Goal: Information Seeking & Learning: Find specific page/section

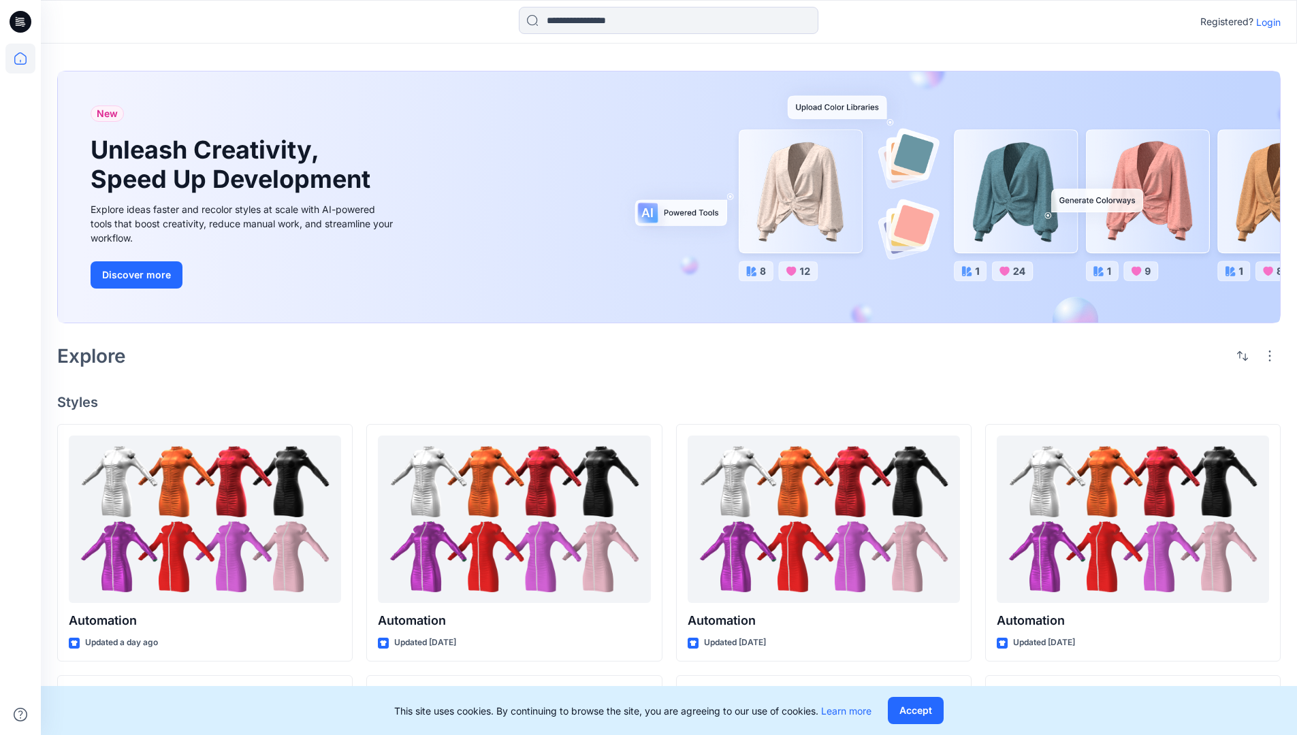
click at [1265, 22] on p "Login" at bounding box center [1268, 22] width 25 height 14
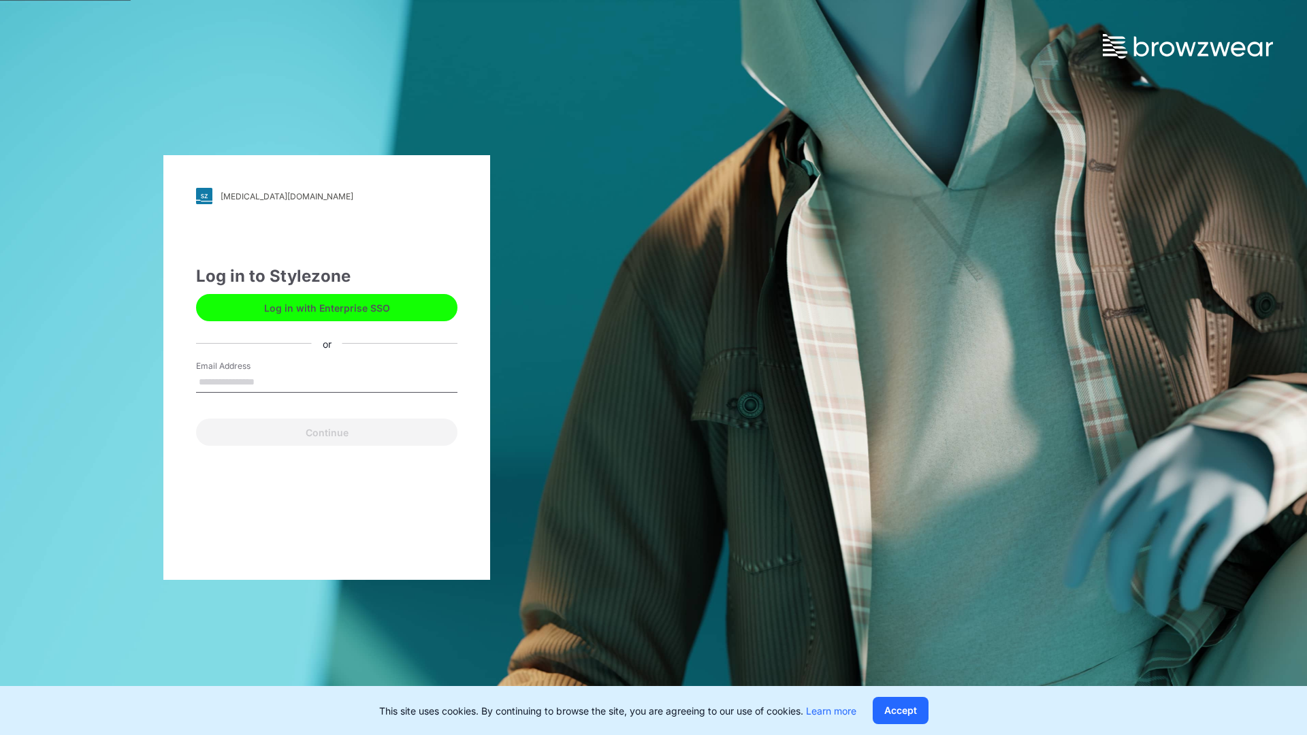
click at [269, 381] on input "Email Address" at bounding box center [326, 382] width 261 height 20
type input "**********"
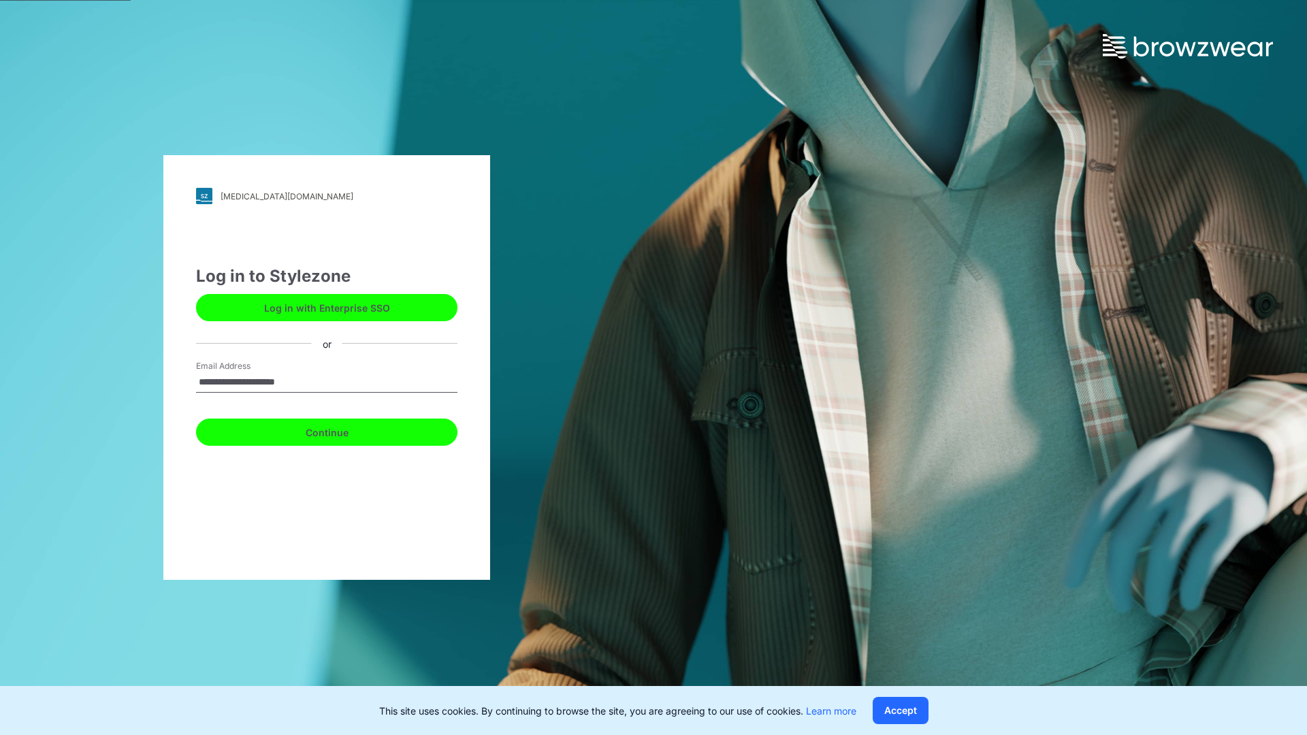
click at [342, 430] on button "Continue" at bounding box center [326, 432] width 261 height 27
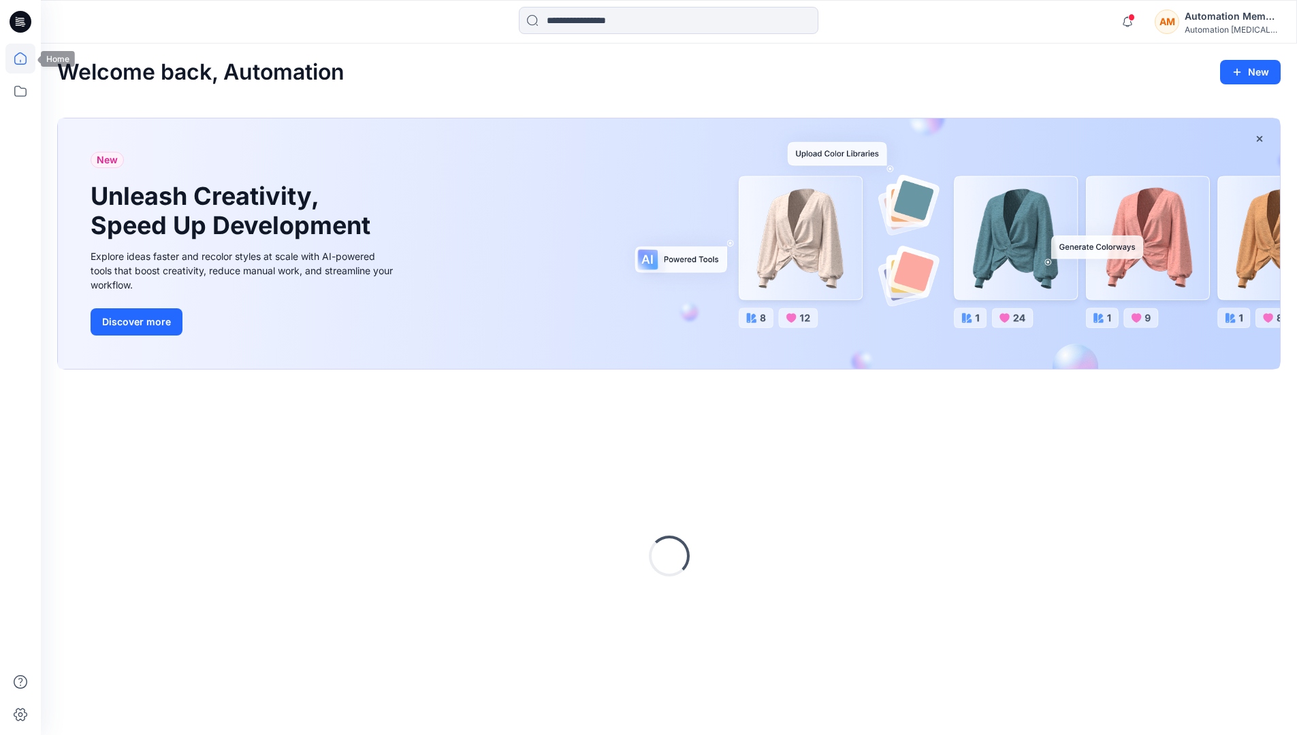
click at [24, 59] on icon at bounding box center [20, 59] width 30 height 30
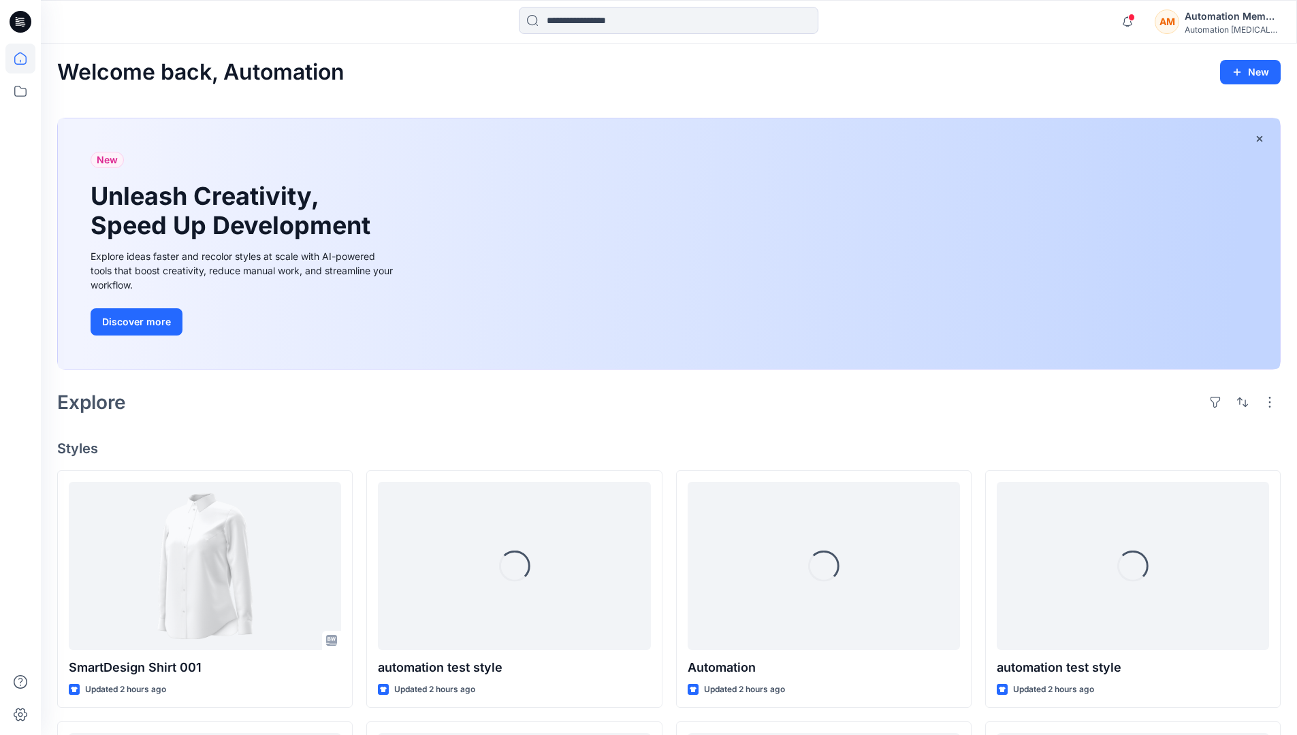
click at [1184, 22] on div "AM Automation Member Automation testim..." at bounding box center [1216, 21] width 125 height 27
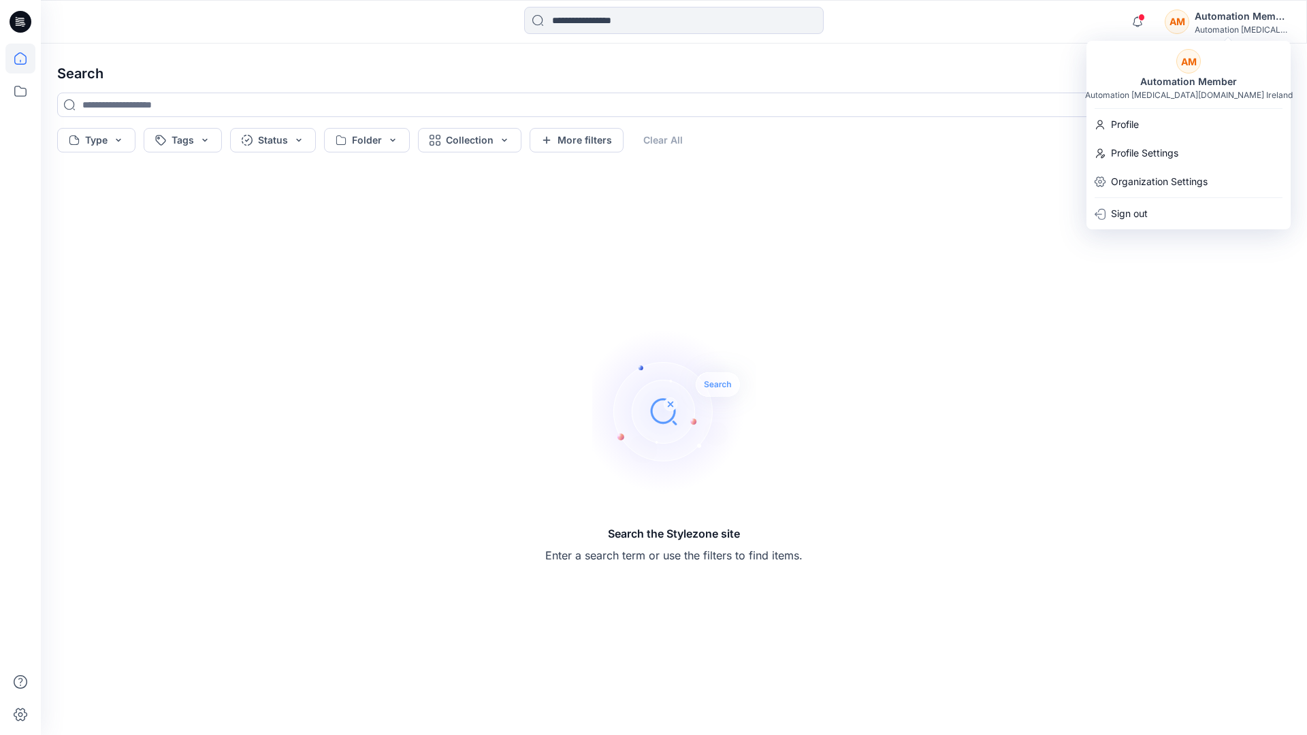
click at [14, 63] on icon at bounding box center [20, 58] width 12 height 12
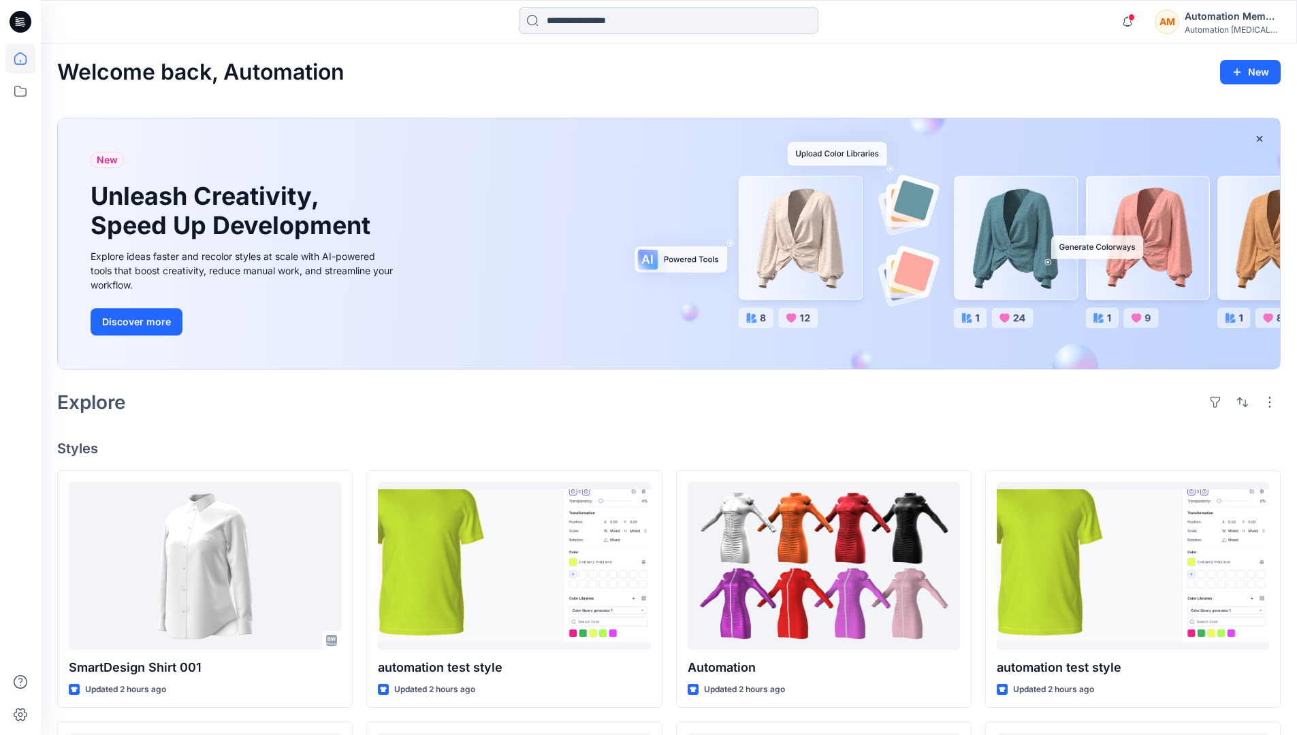
click at [570, 27] on input at bounding box center [669, 20] width 300 height 27
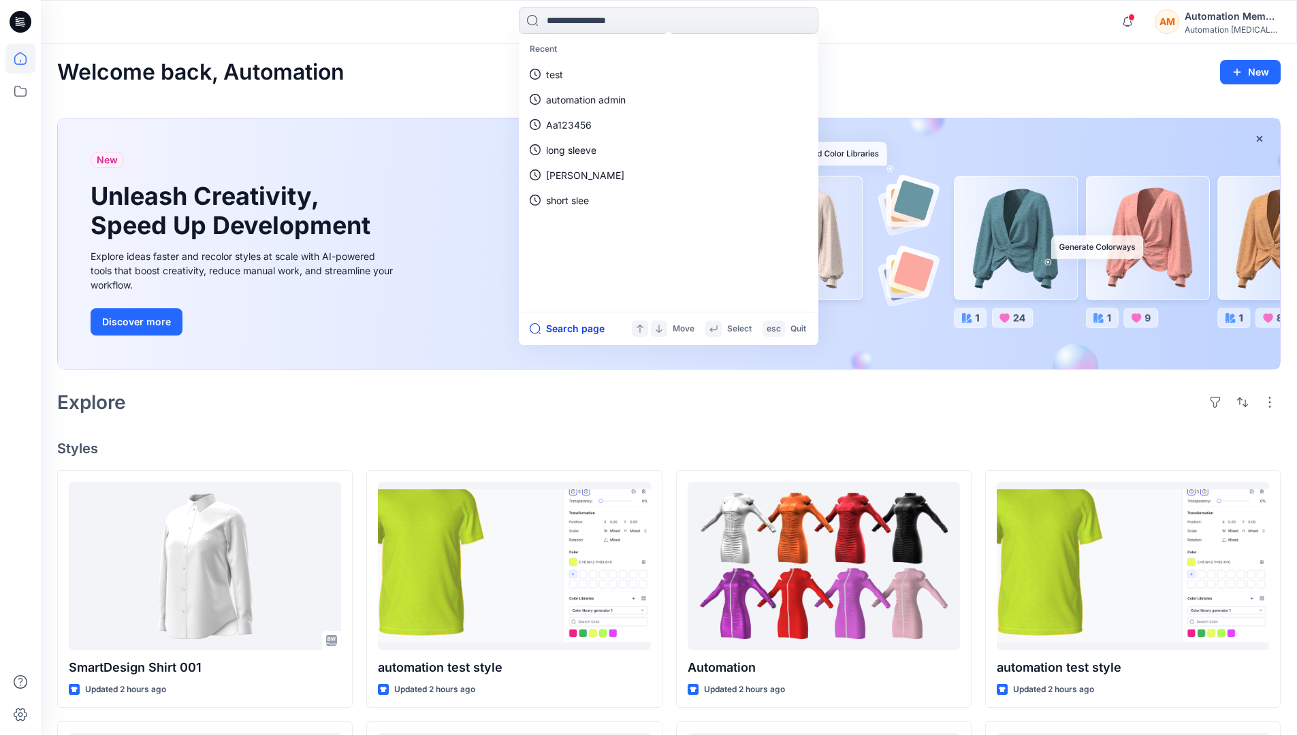
click at [583, 327] on button "Search page" at bounding box center [567, 329] width 75 height 16
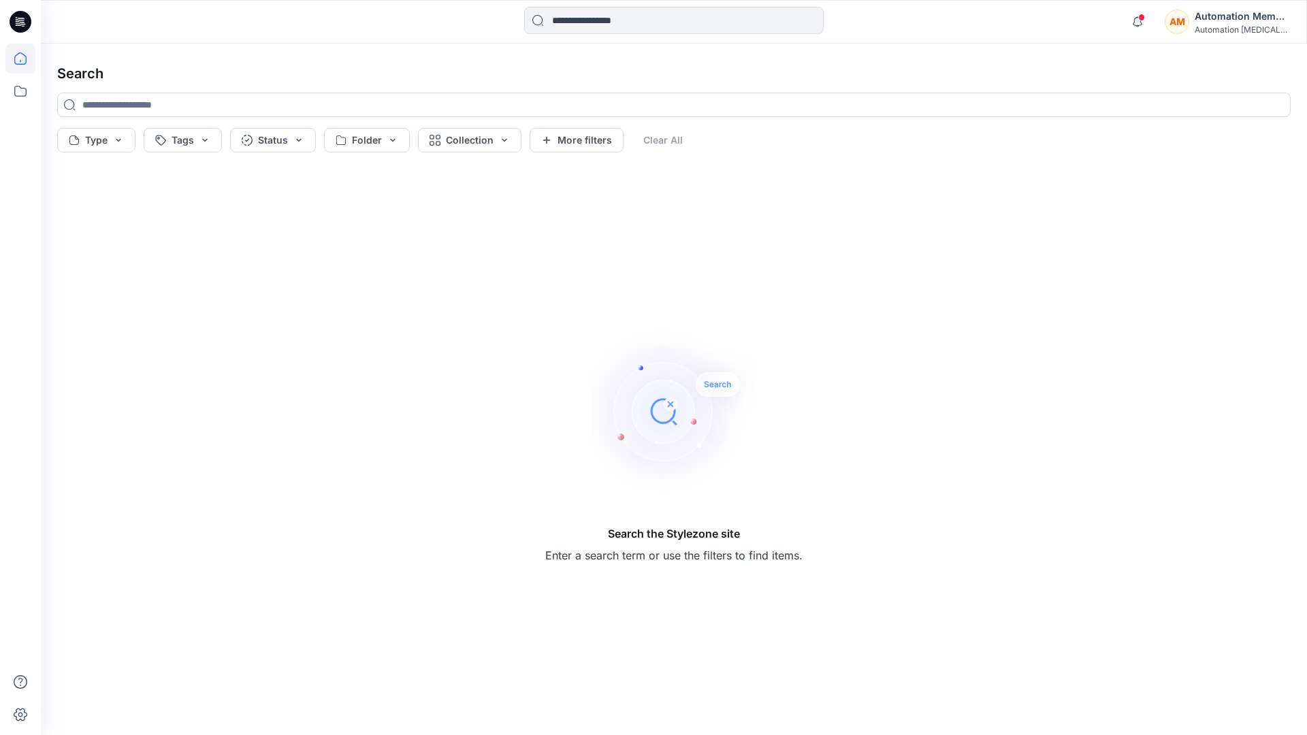
click at [24, 54] on icon at bounding box center [20, 59] width 30 height 30
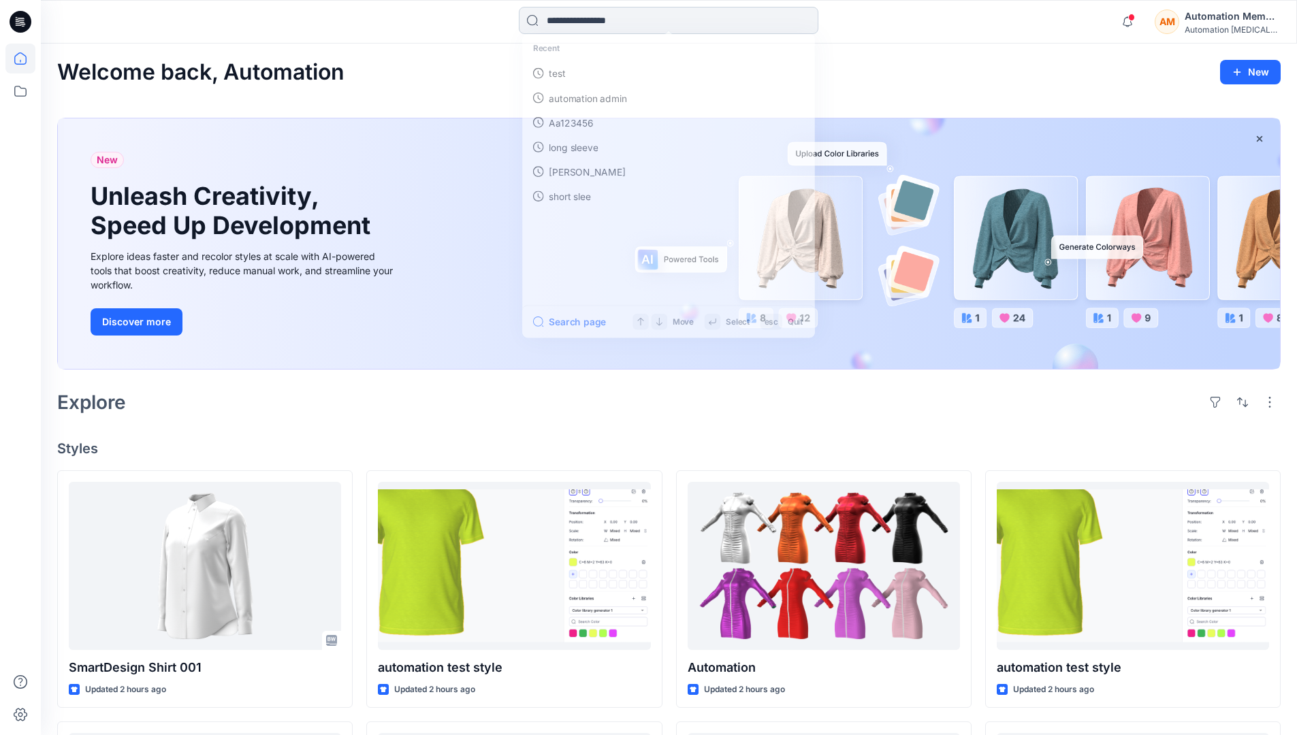
click at [586, 20] on input at bounding box center [669, 20] width 300 height 27
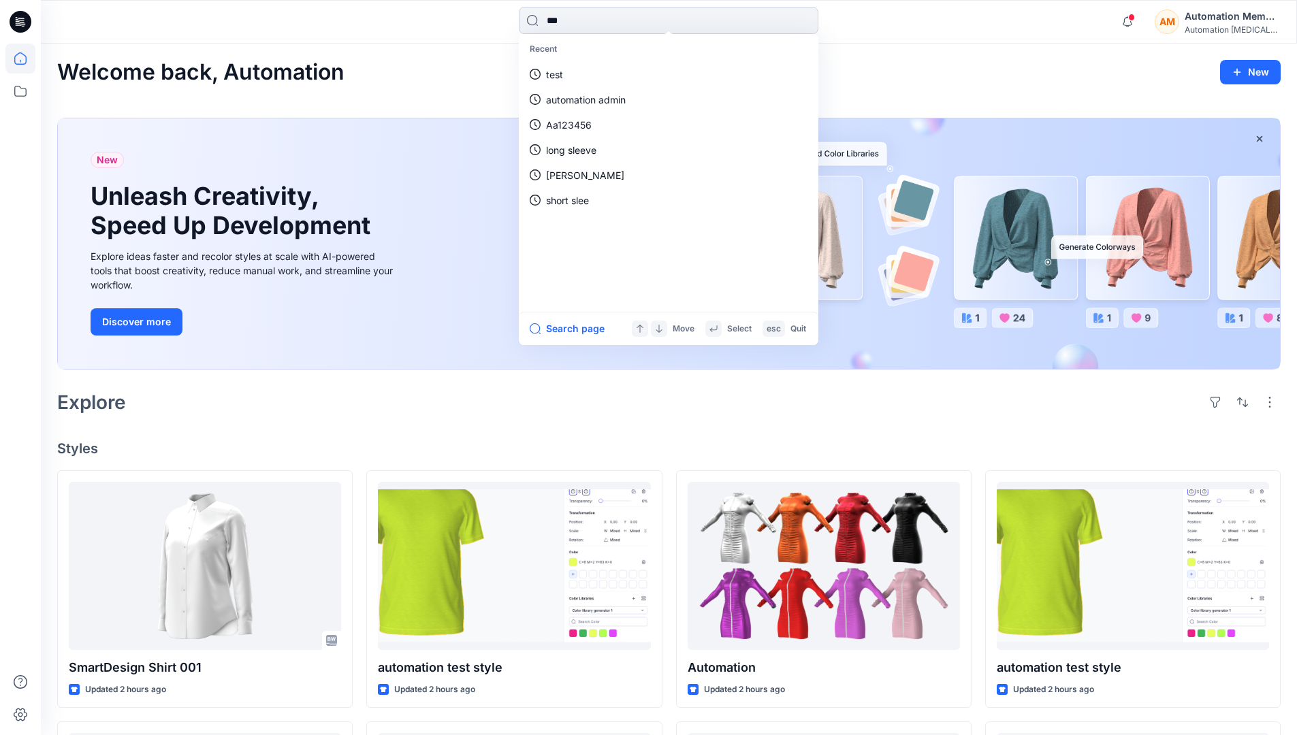
type input "****"
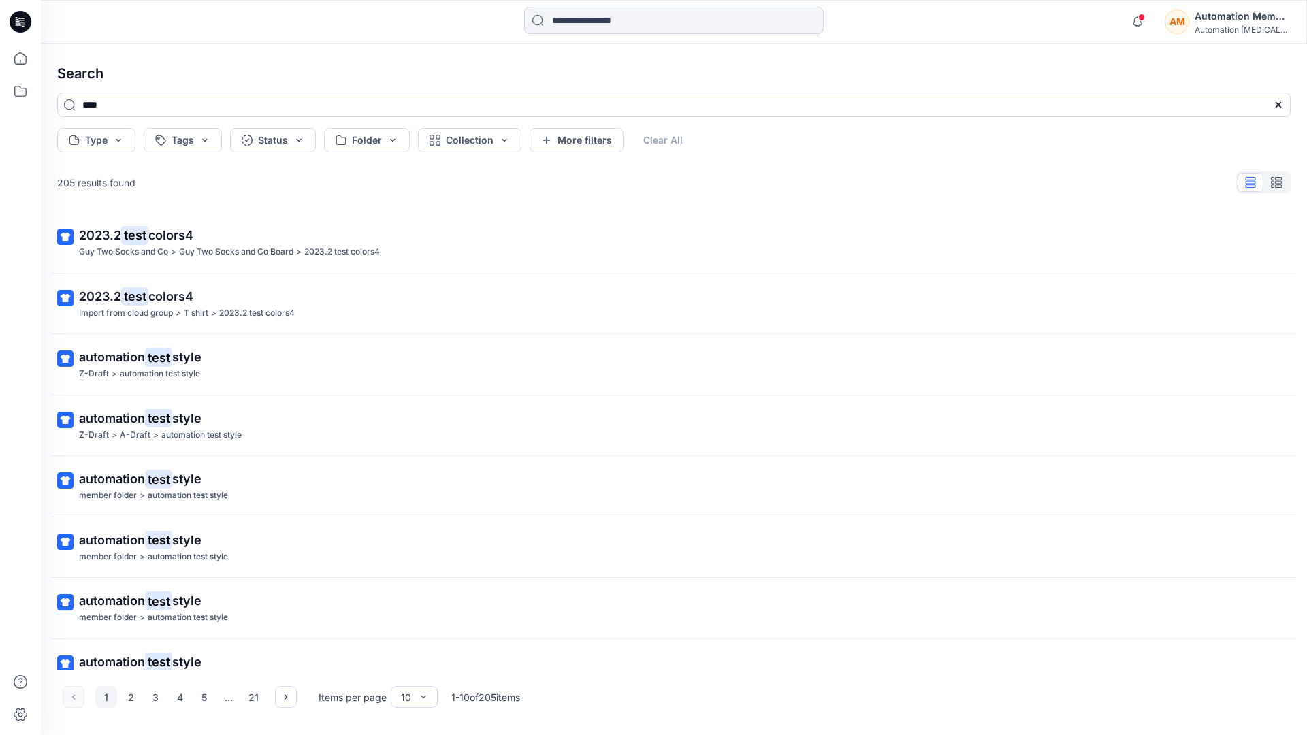
click at [590, 24] on input at bounding box center [674, 20] width 300 height 27
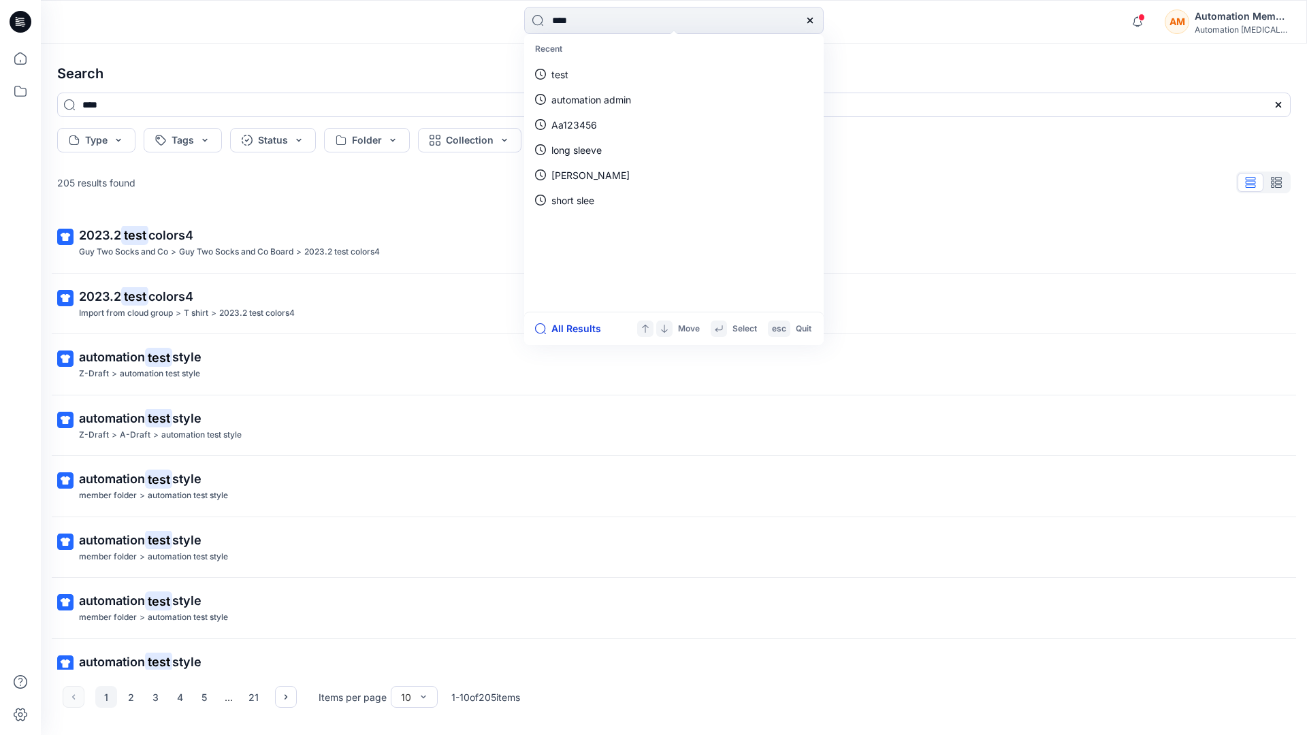
type input "****"
click at [561, 329] on button "All Results" at bounding box center [572, 329] width 75 height 16
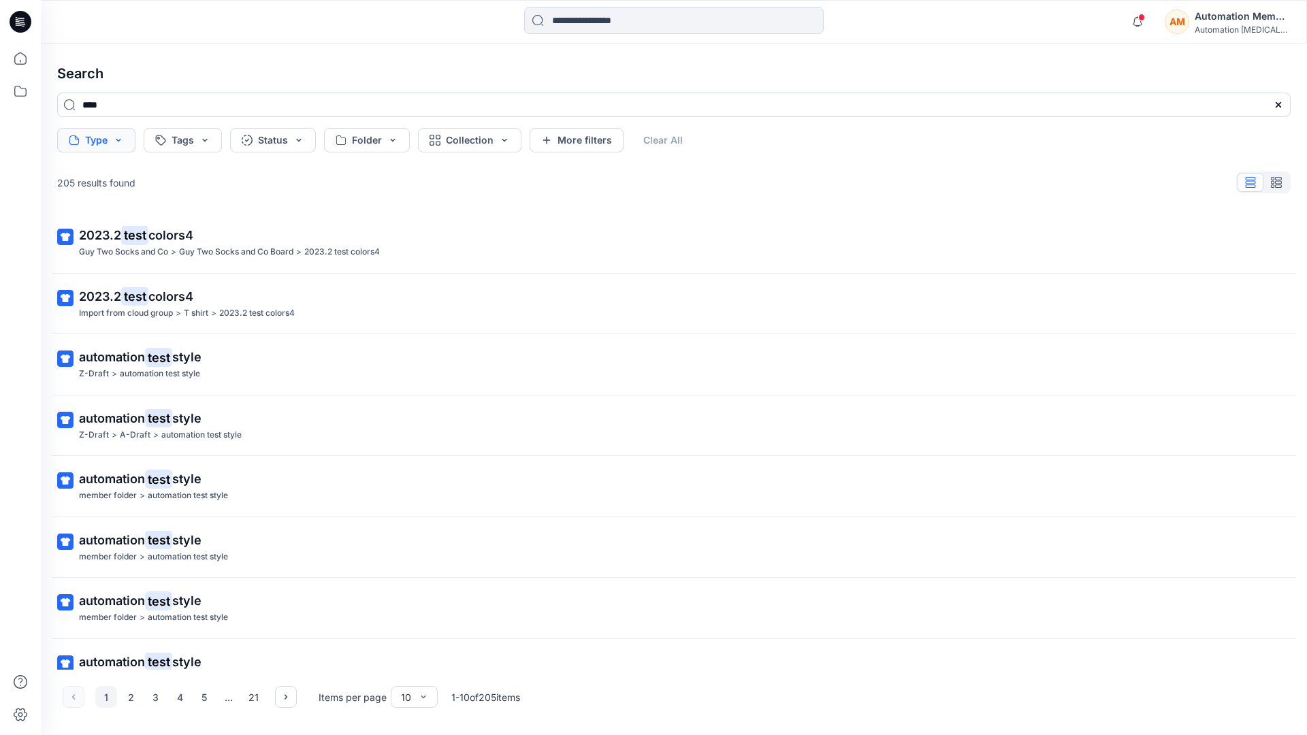
click at [116, 145] on button "Type" at bounding box center [96, 140] width 78 height 25
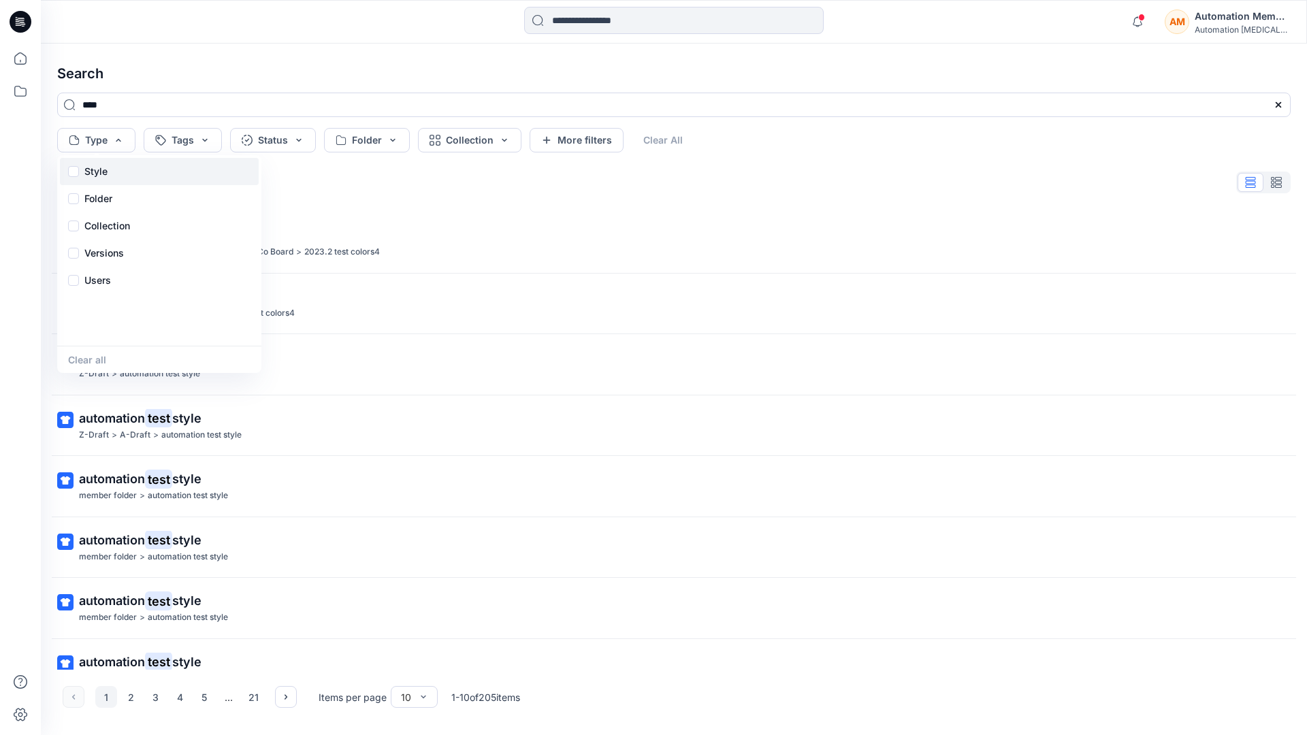
click at [113, 169] on div "Style" at bounding box center [159, 171] width 199 height 27
click at [114, 201] on div "Folder" at bounding box center [159, 198] width 199 height 27
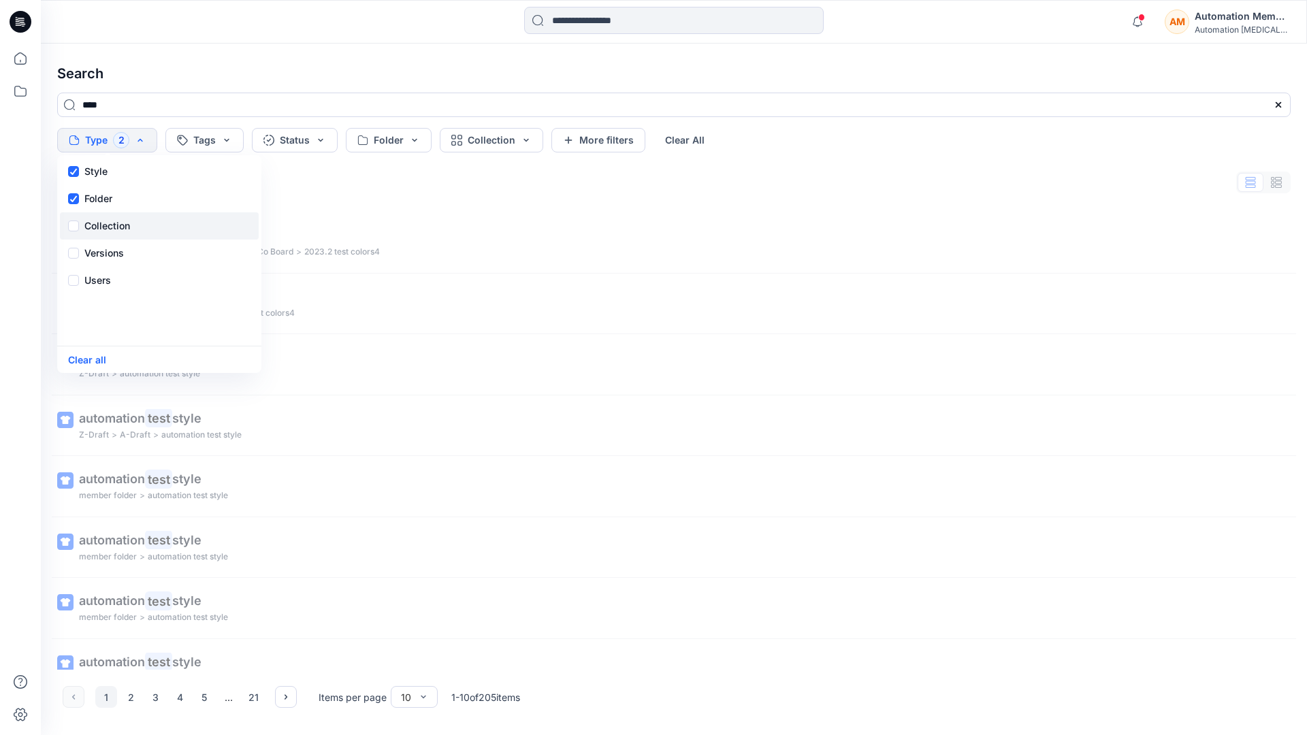
click at [111, 221] on p "Collection" at bounding box center [107, 226] width 46 height 16
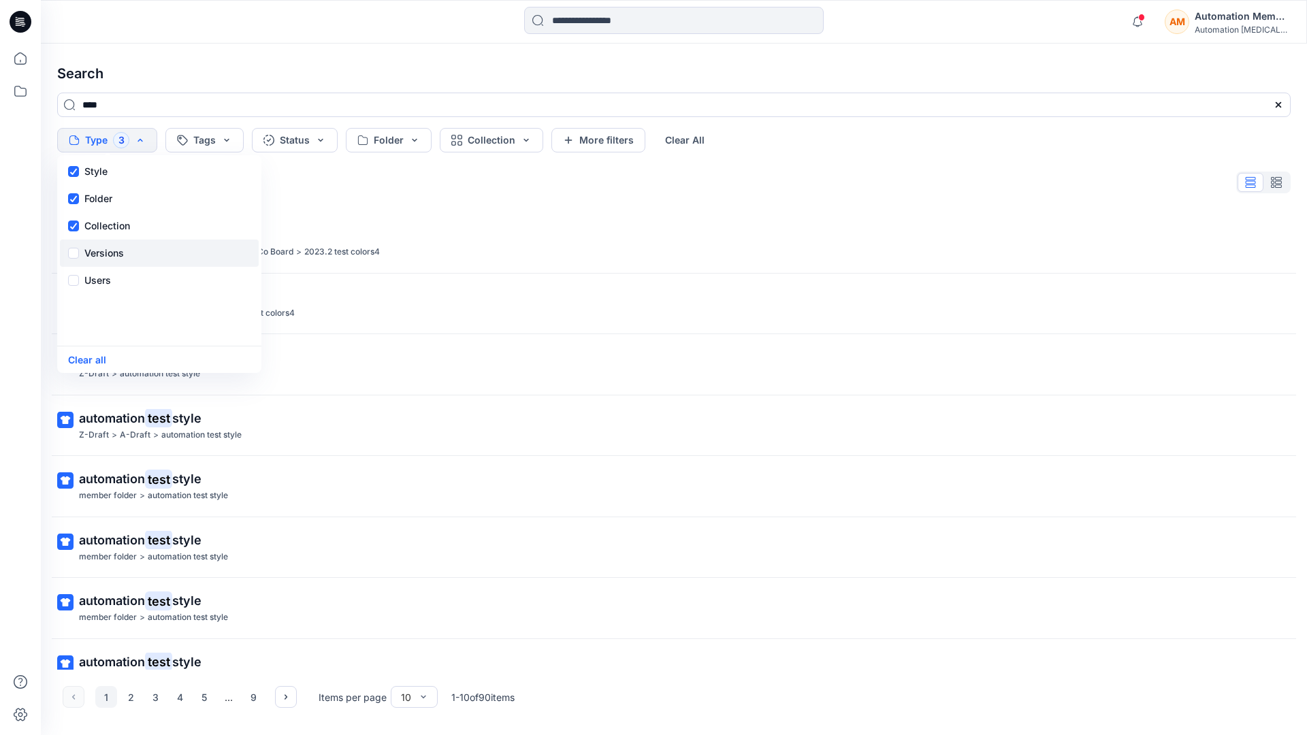
click at [110, 249] on p "Versions" at bounding box center [103, 253] width 39 height 16
click at [101, 276] on p "Users" at bounding box center [97, 280] width 27 height 16
click at [93, 362] on button "Clear all" at bounding box center [87, 360] width 38 height 16
click at [190, 135] on button "Tags" at bounding box center [183, 140] width 78 height 25
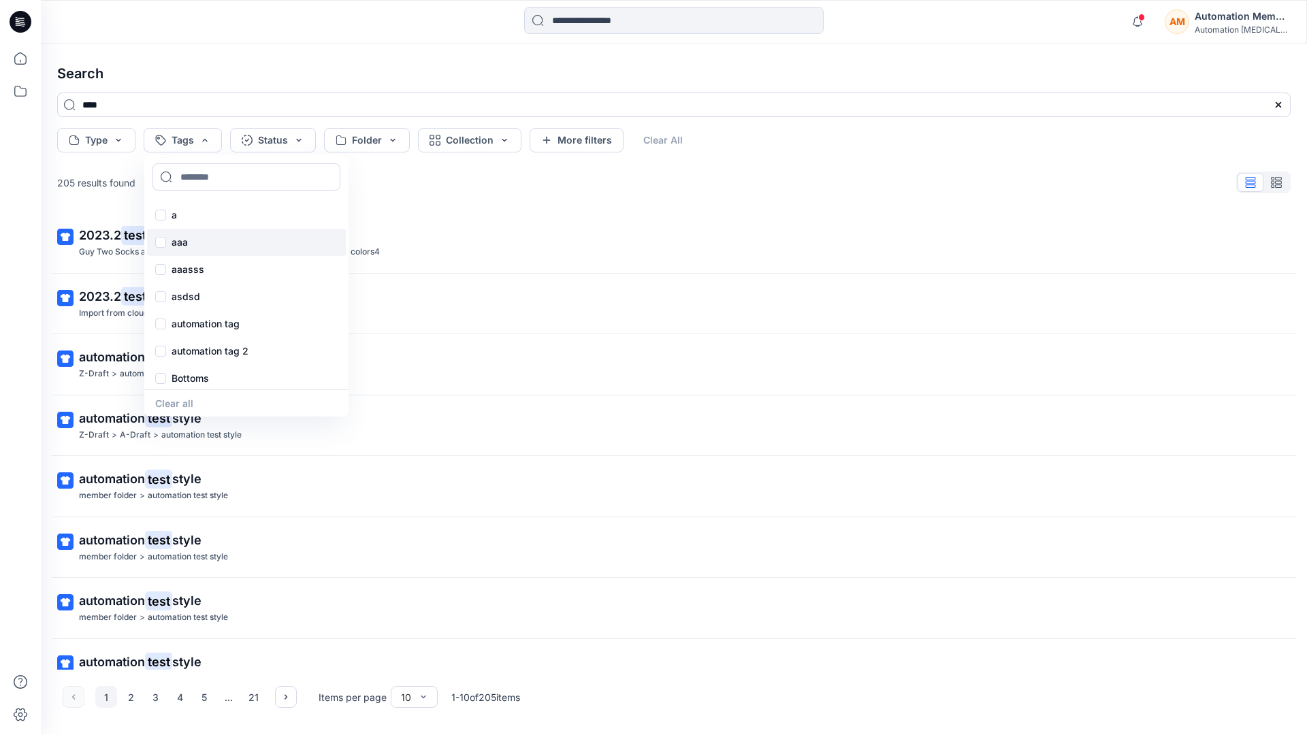
click at [178, 236] on p "aaa" at bounding box center [180, 242] width 16 height 16
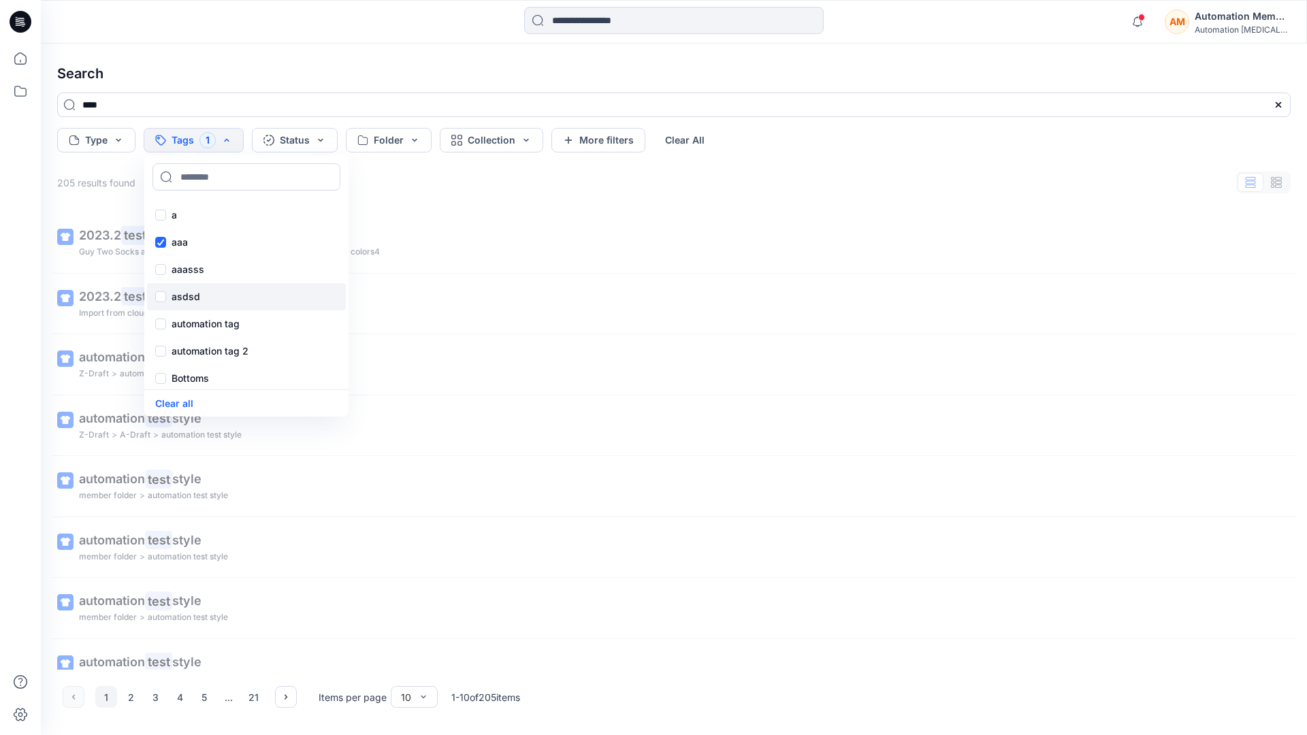
click at [177, 295] on p "asdsd" at bounding box center [186, 297] width 29 height 16
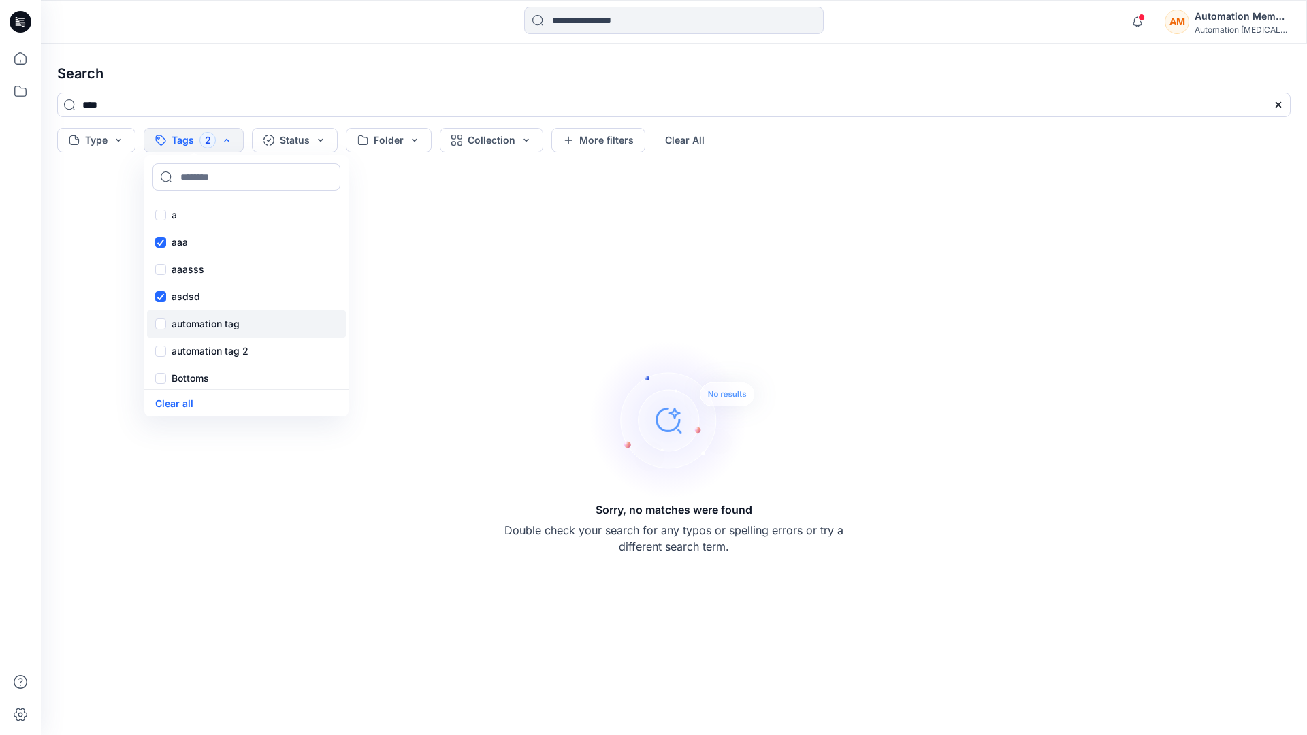
click at [178, 322] on p "automation tag" at bounding box center [206, 324] width 68 height 16
click at [186, 378] on p "Bottoms" at bounding box center [190, 378] width 37 height 16
click at [202, 291] on div "Core" at bounding box center [246, 293] width 199 height 27
click at [199, 318] on div "f" at bounding box center [246, 321] width 199 height 27
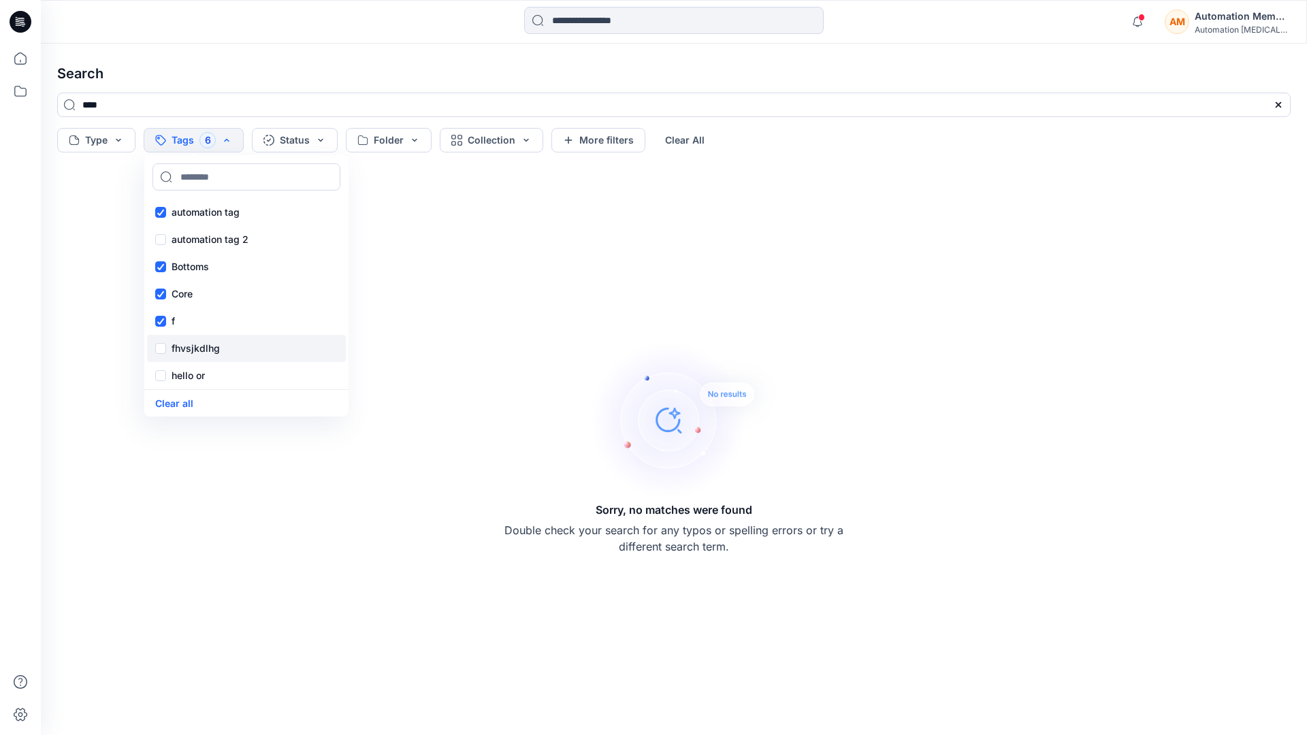
click at [205, 345] on p "fhvsjkdlhg" at bounding box center [196, 348] width 48 height 16
click at [182, 400] on button "Clear all" at bounding box center [174, 403] width 38 height 16
click at [278, 142] on button "Status" at bounding box center [273, 140] width 86 height 25
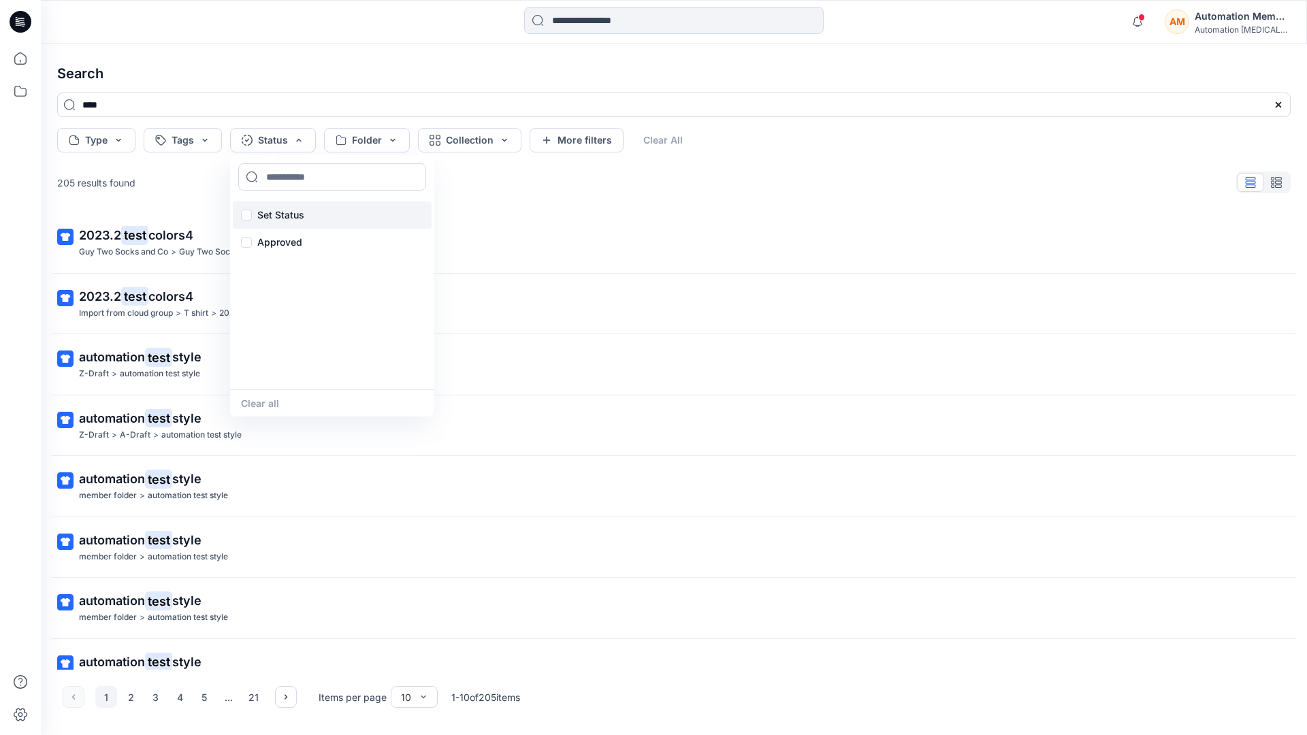
click at [301, 207] on p "Set Status" at bounding box center [280, 215] width 47 height 16
click at [255, 405] on button "Clear all" at bounding box center [260, 403] width 38 height 16
click at [390, 149] on button "Folder" at bounding box center [367, 140] width 86 height 25
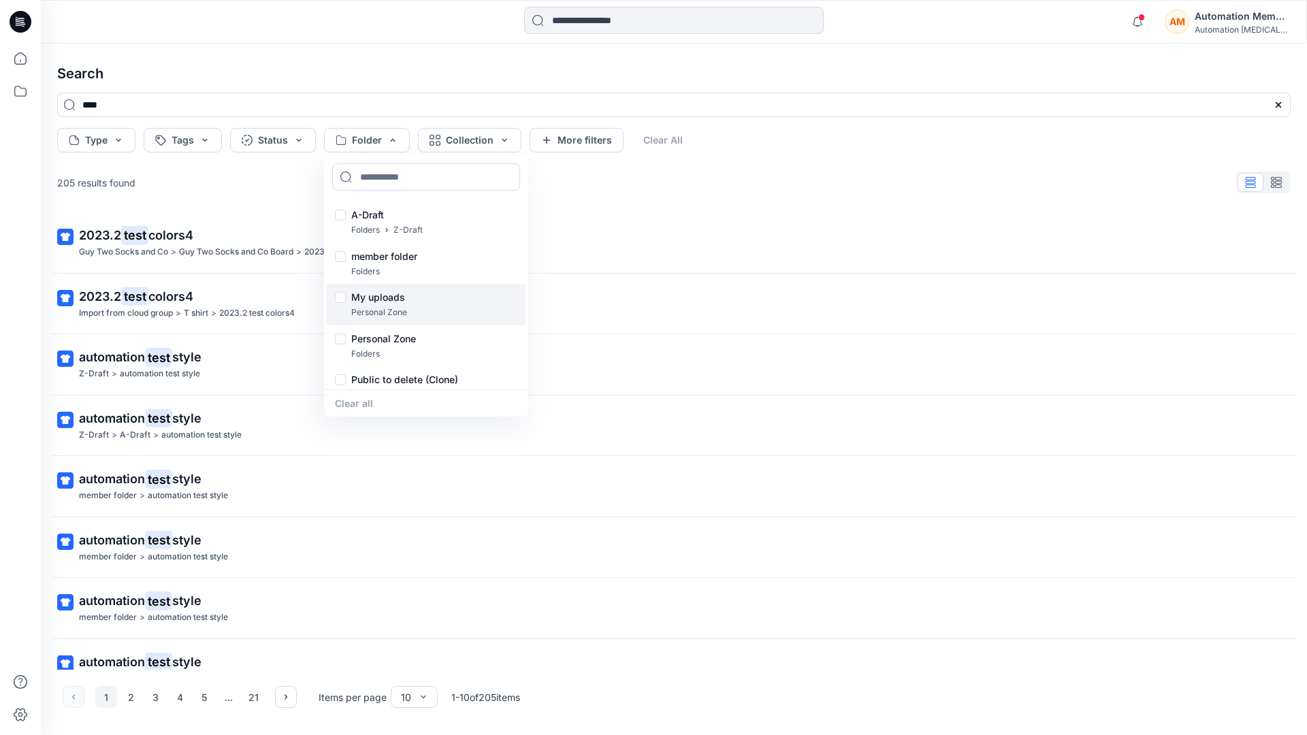
click at [342, 299] on div at bounding box center [340, 299] width 11 height 14
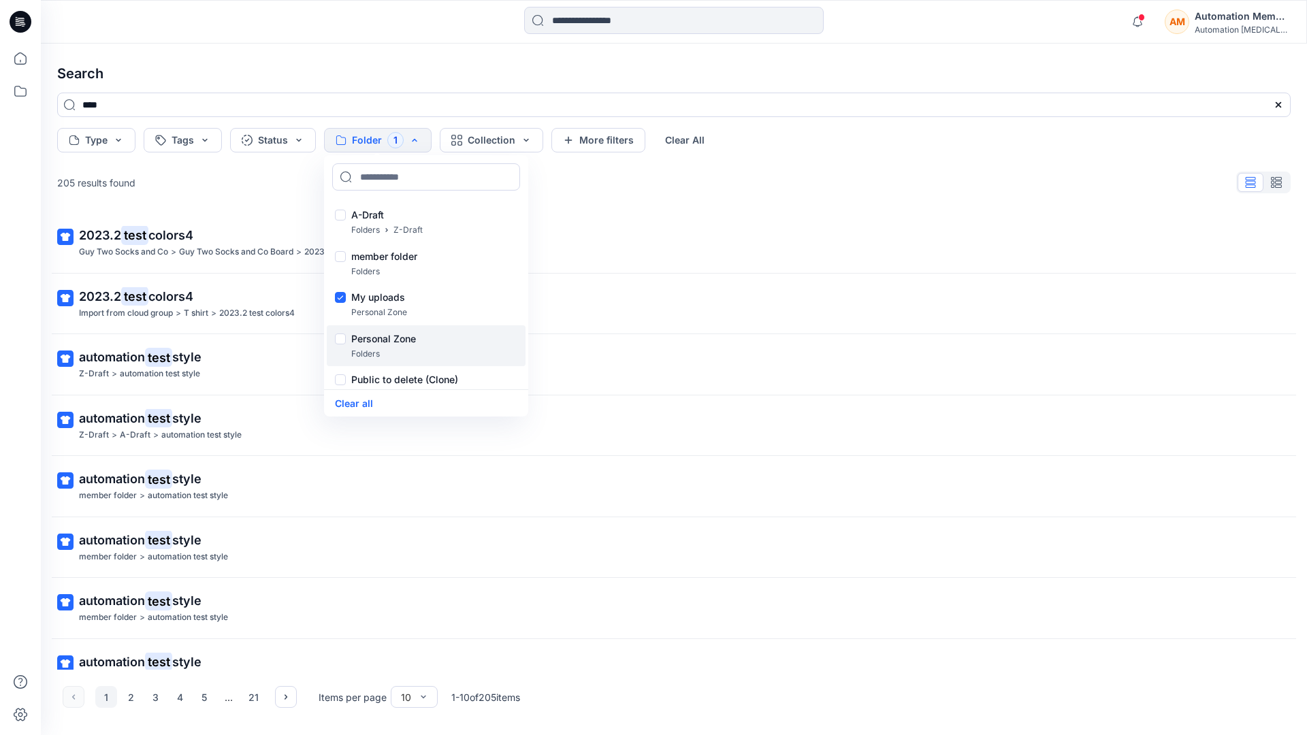
click at [338, 340] on div at bounding box center [340, 341] width 11 height 14
click at [364, 402] on button "Clear all" at bounding box center [354, 403] width 38 height 16
click at [487, 144] on button "Collection" at bounding box center [469, 140] width 103 height 25
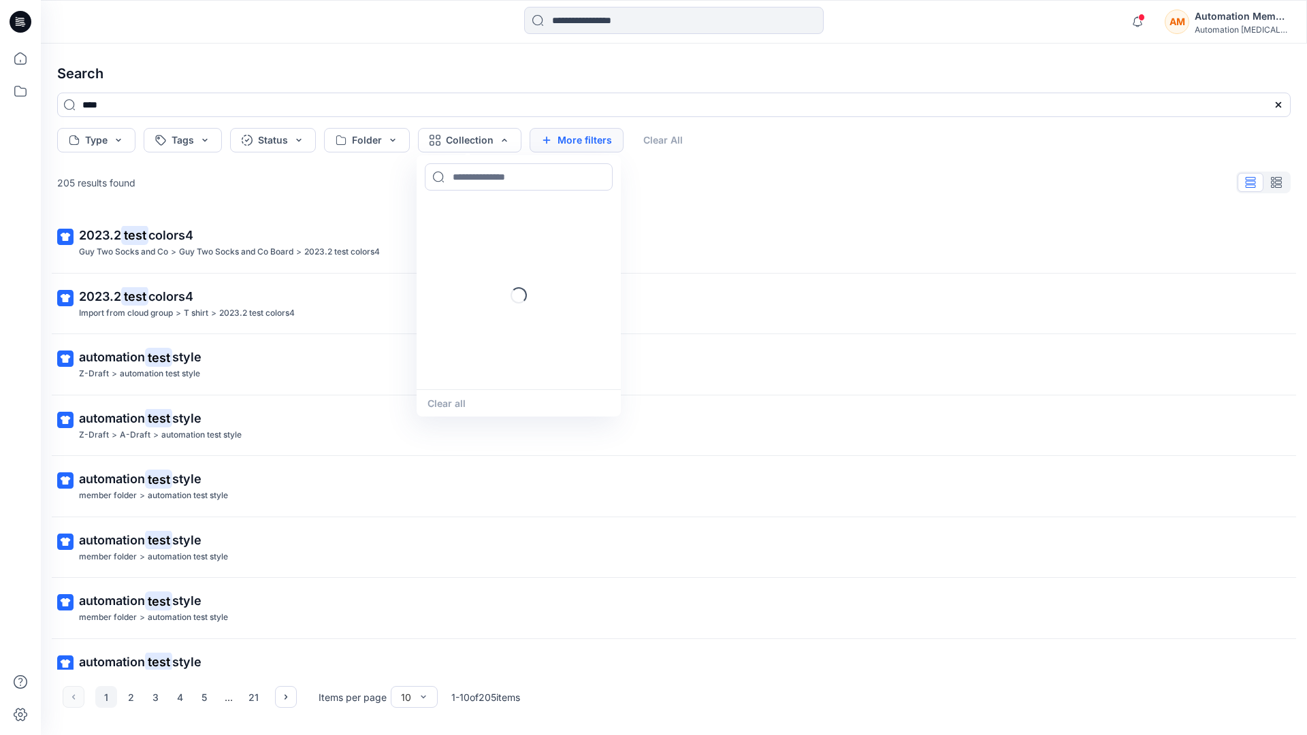
click at [573, 137] on button "More filters" at bounding box center [577, 140] width 94 height 25
click at [614, 141] on button "Created by" at bounding box center [583, 140] width 107 height 25
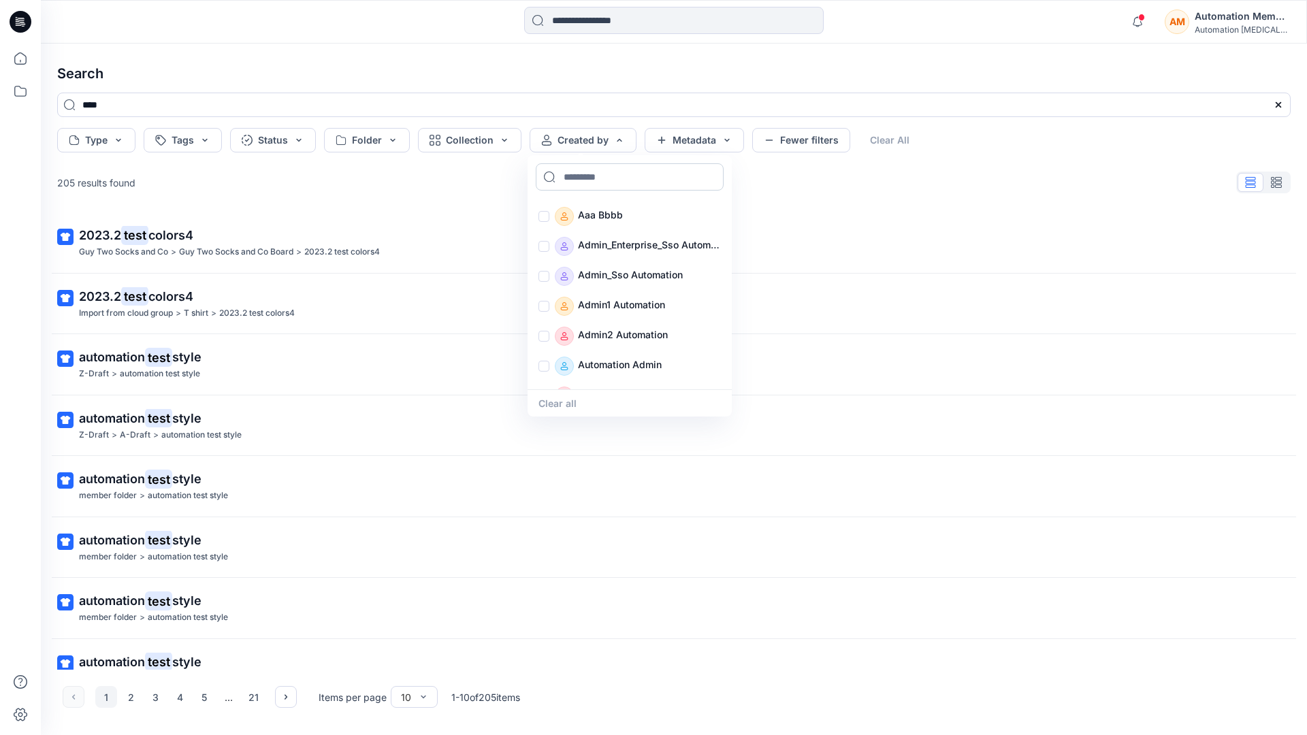
click at [598, 176] on input at bounding box center [630, 176] width 188 height 27
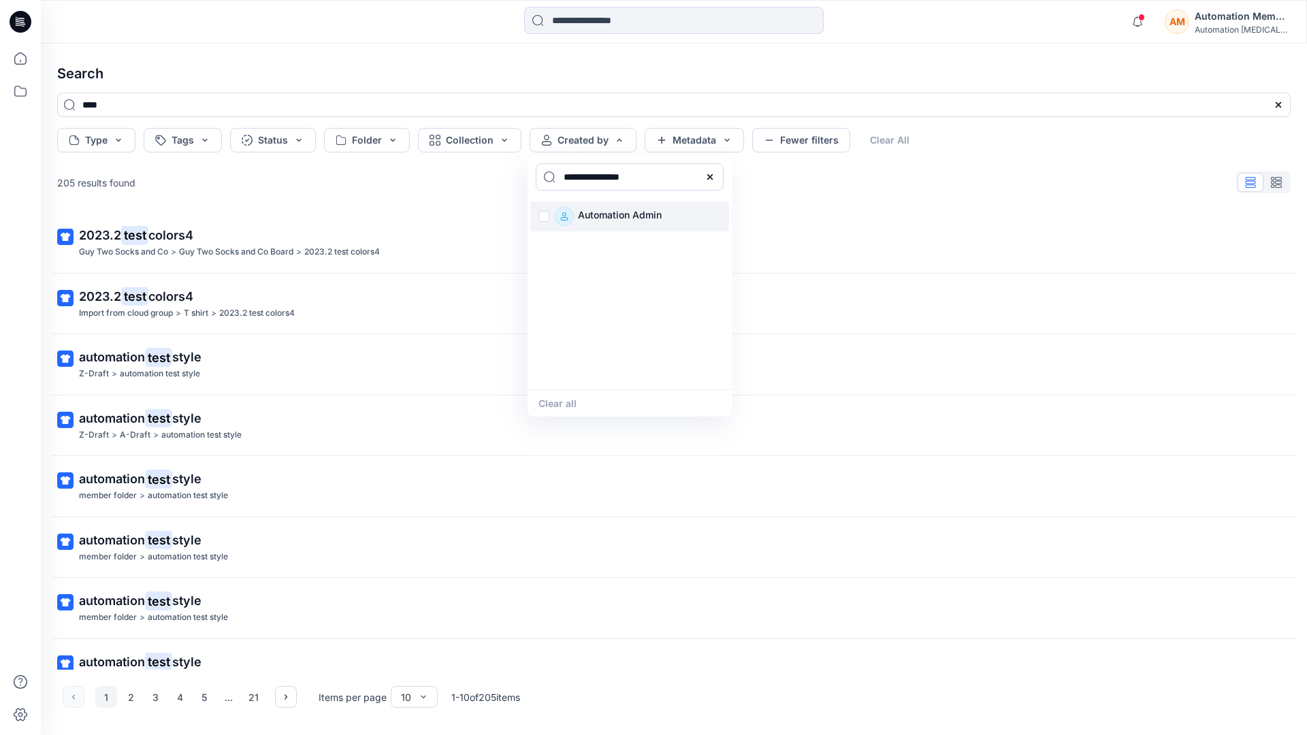
type input "**********"
click at [538, 217] on div "Automation Admin" at bounding box center [629, 216] width 199 height 30
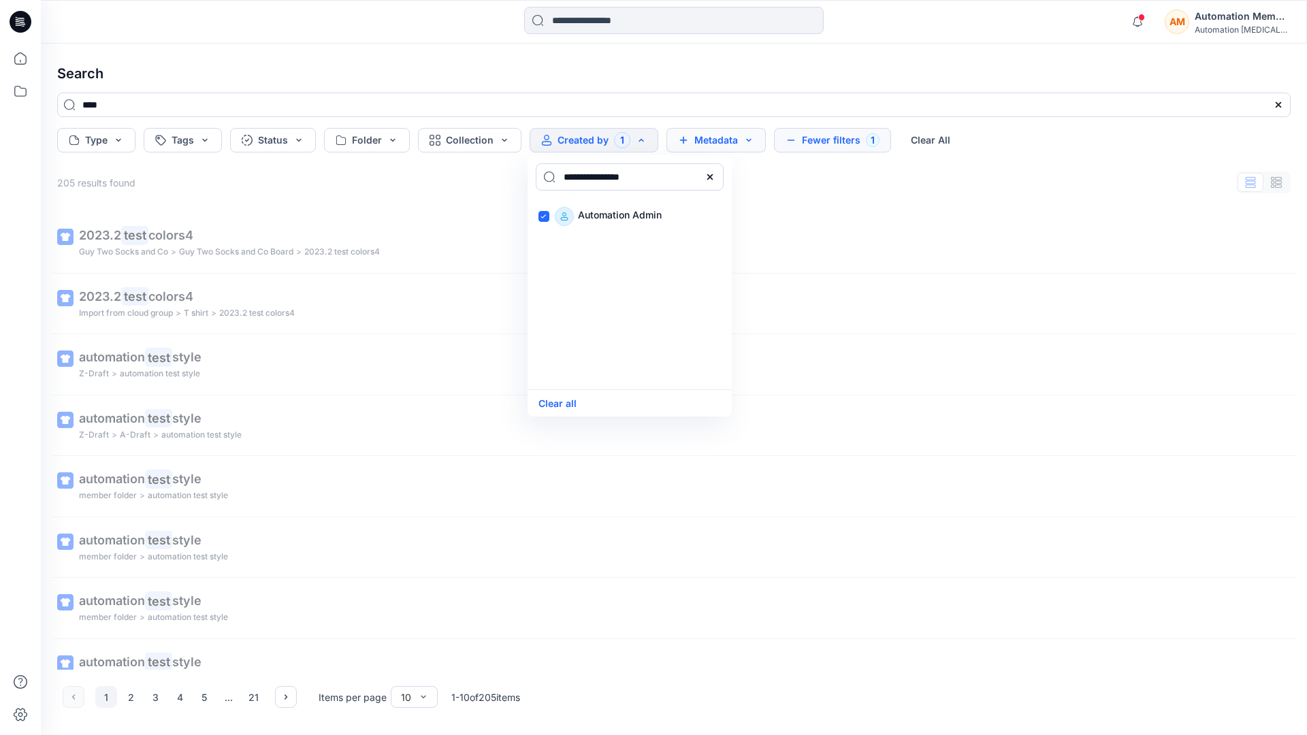
click at [716, 143] on button "Metadata" at bounding box center [715, 140] width 99 height 25
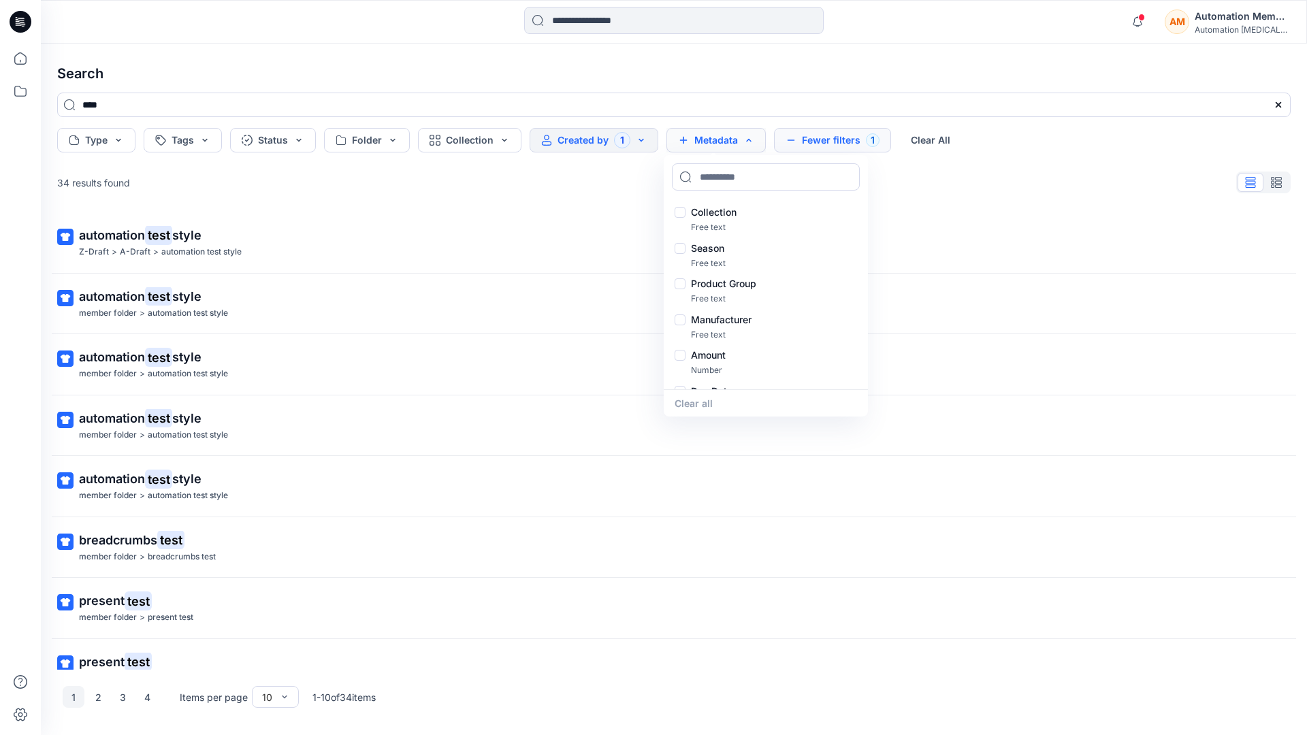
click at [720, 145] on button "Metadata" at bounding box center [715, 140] width 99 height 25
click at [828, 144] on button "Fewer filters 1" at bounding box center [832, 140] width 117 height 25
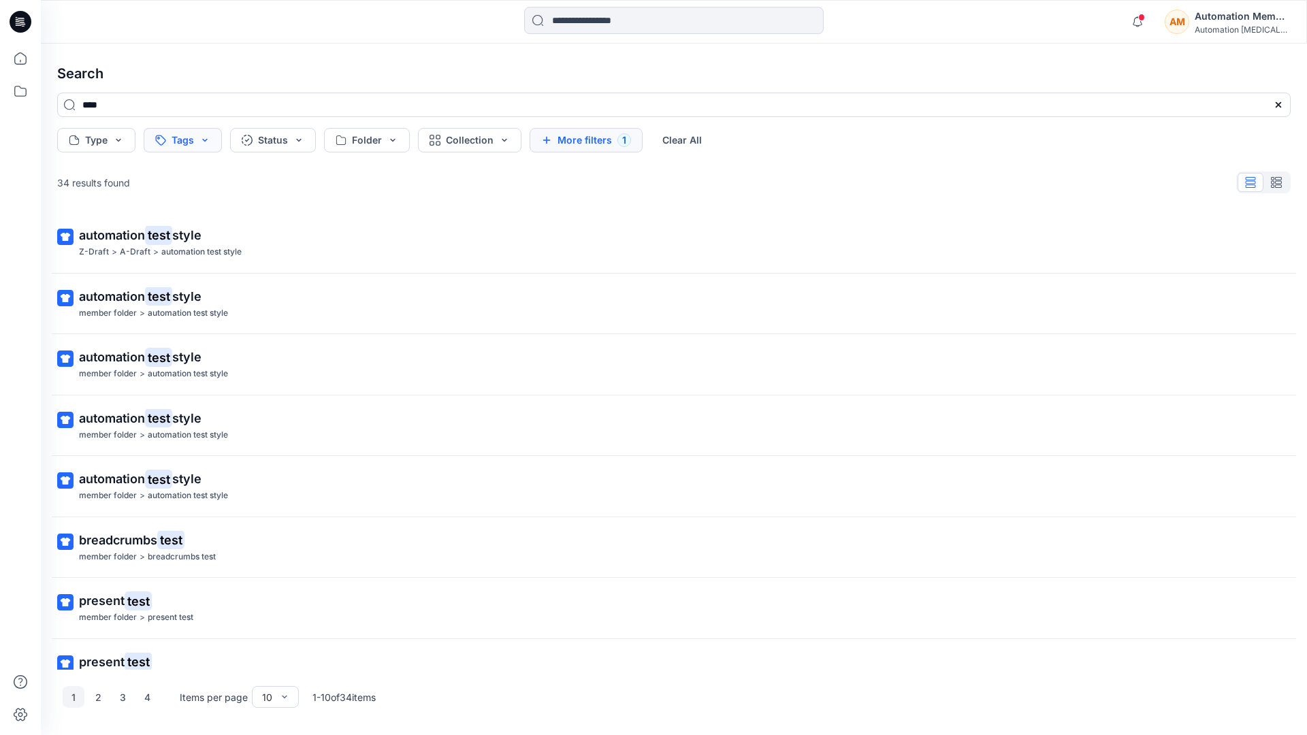
click at [184, 142] on button "Tags" at bounding box center [183, 140] width 78 height 25
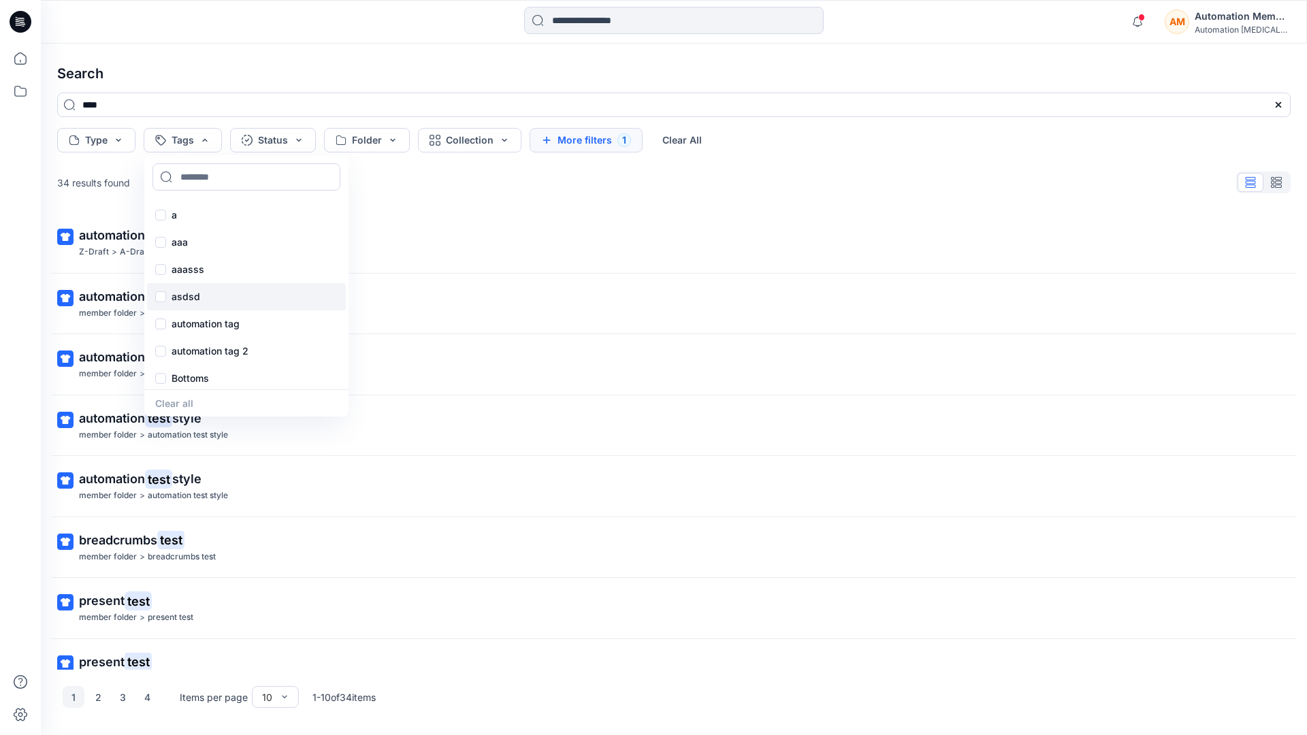
click at [184, 305] on div "asdsd" at bounding box center [246, 296] width 199 height 27
click at [708, 136] on button "Clear All" at bounding box center [704, 140] width 63 height 25
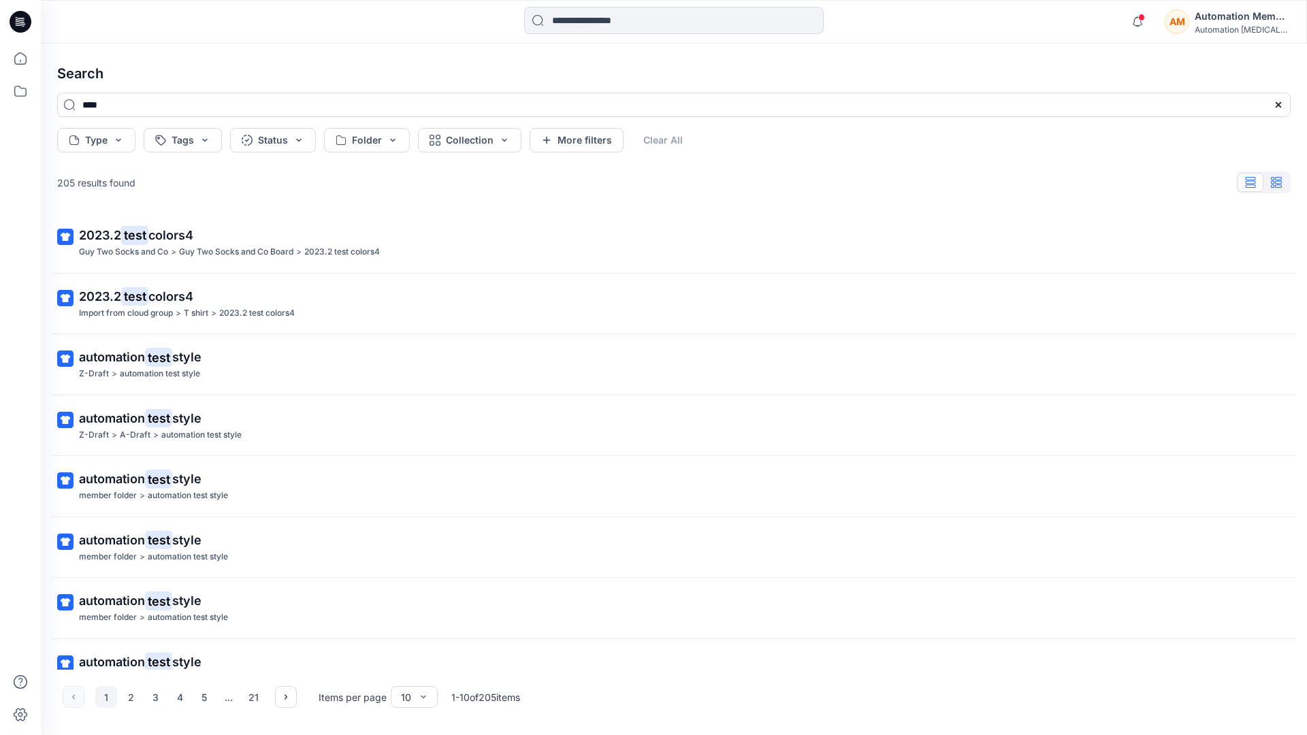
click at [1276, 180] on icon "button" at bounding box center [1276, 182] width 11 height 11
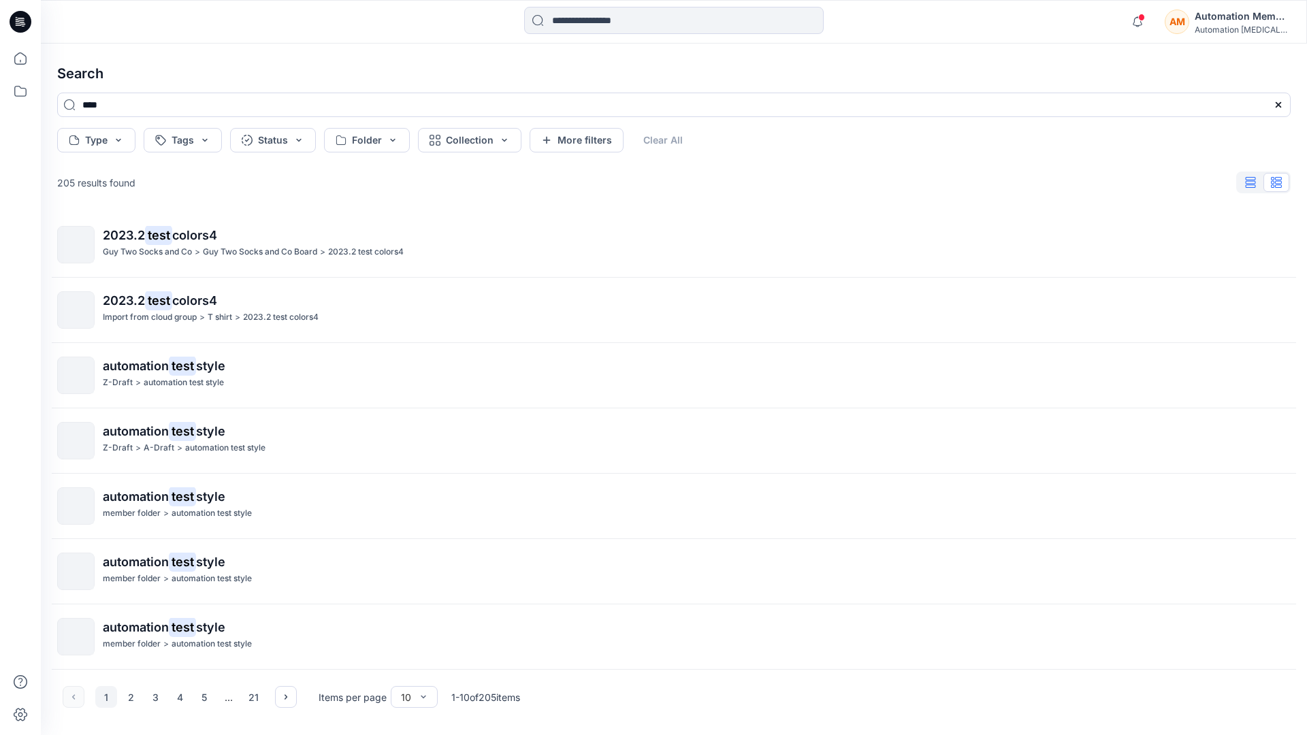
click at [1252, 183] on icon "button" at bounding box center [1251, 182] width 10 height 11
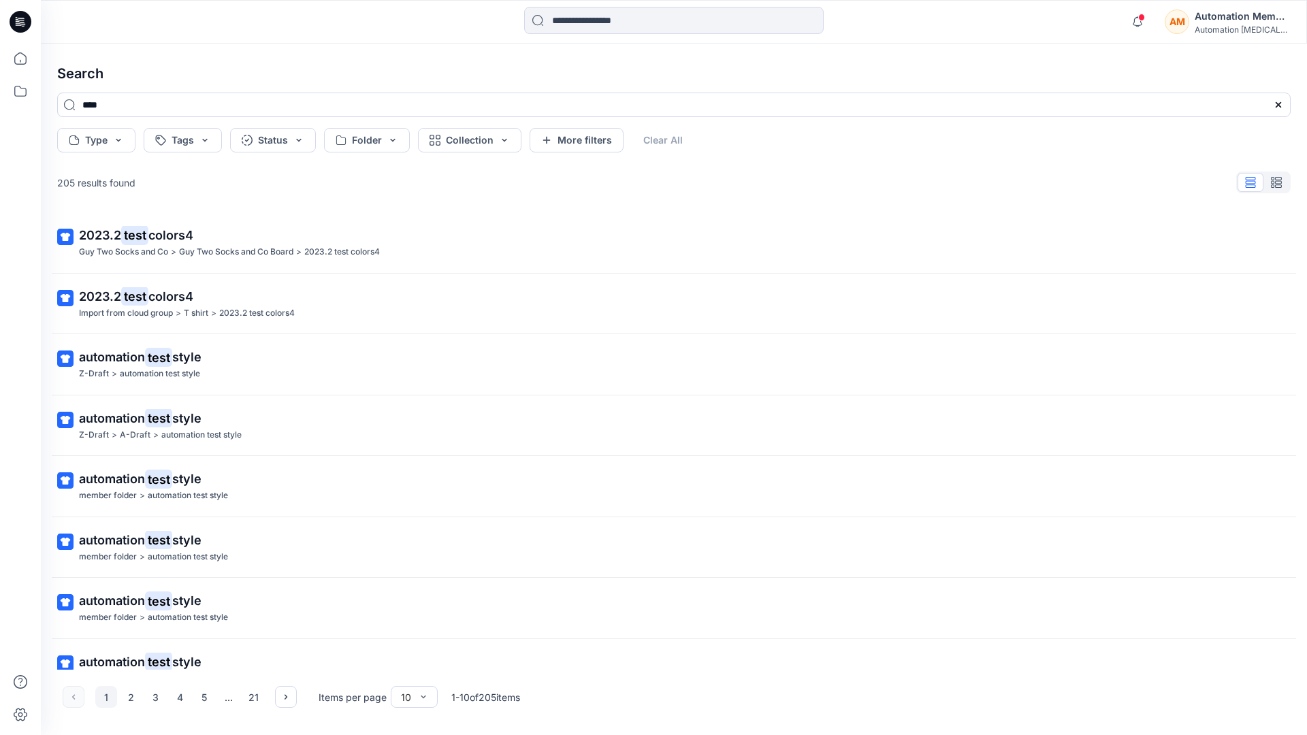
click at [1193, 24] on div "AM Automation Member Automation testim..." at bounding box center [1227, 21] width 125 height 27
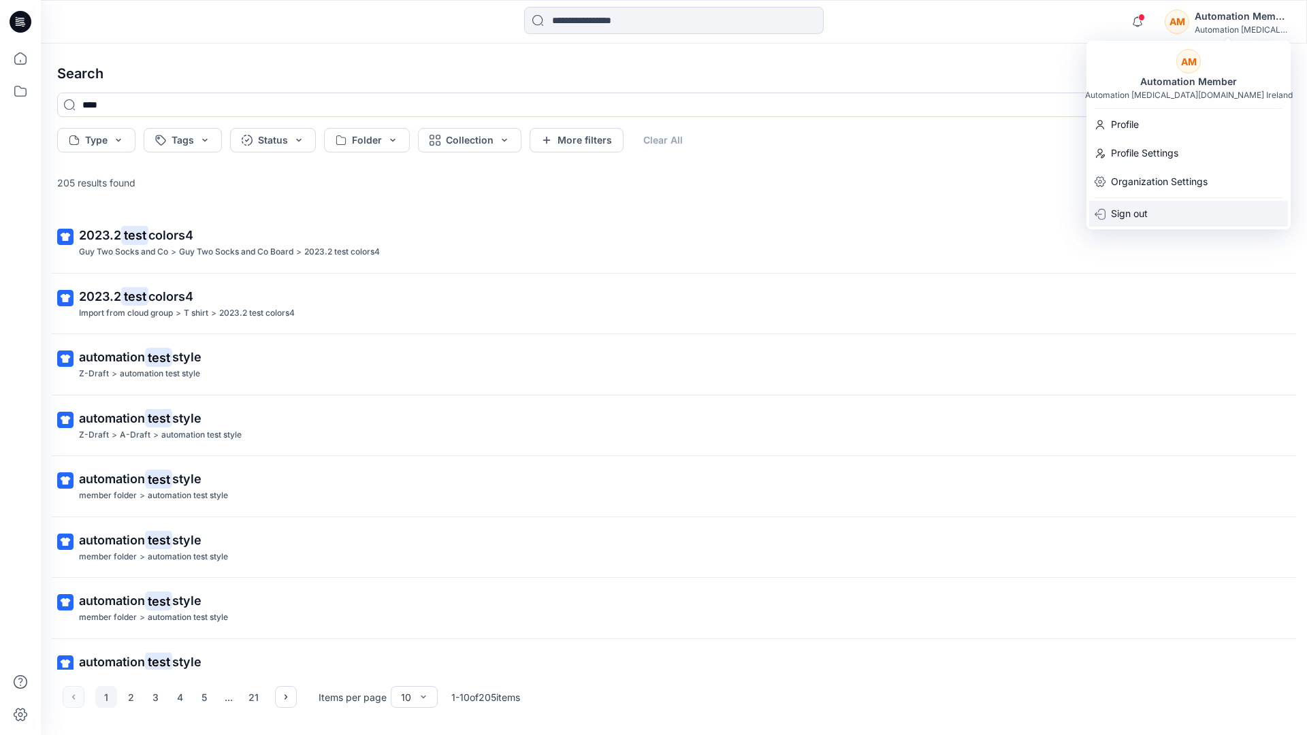
click at [1163, 209] on div "Sign out" at bounding box center [1188, 214] width 199 height 26
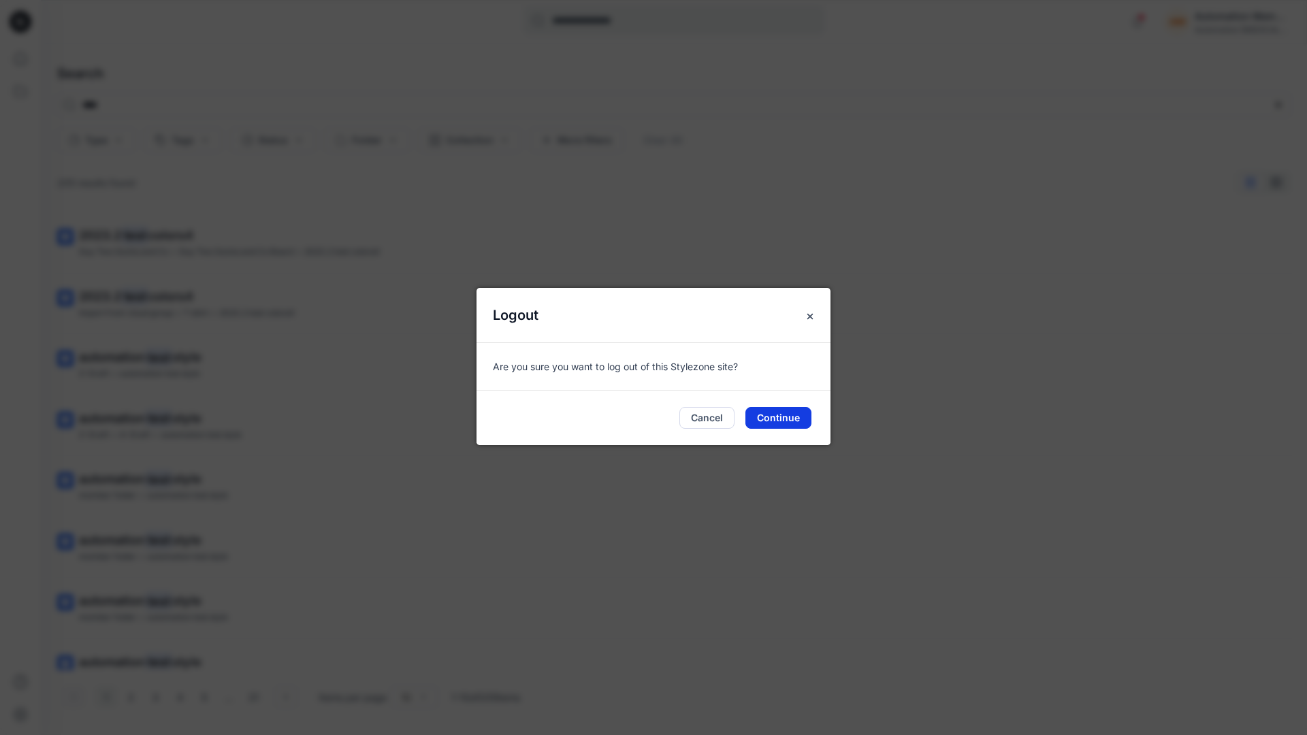
click at [760, 412] on button "Continue" at bounding box center [778, 418] width 66 height 22
